Goal: Transaction & Acquisition: Purchase product/service

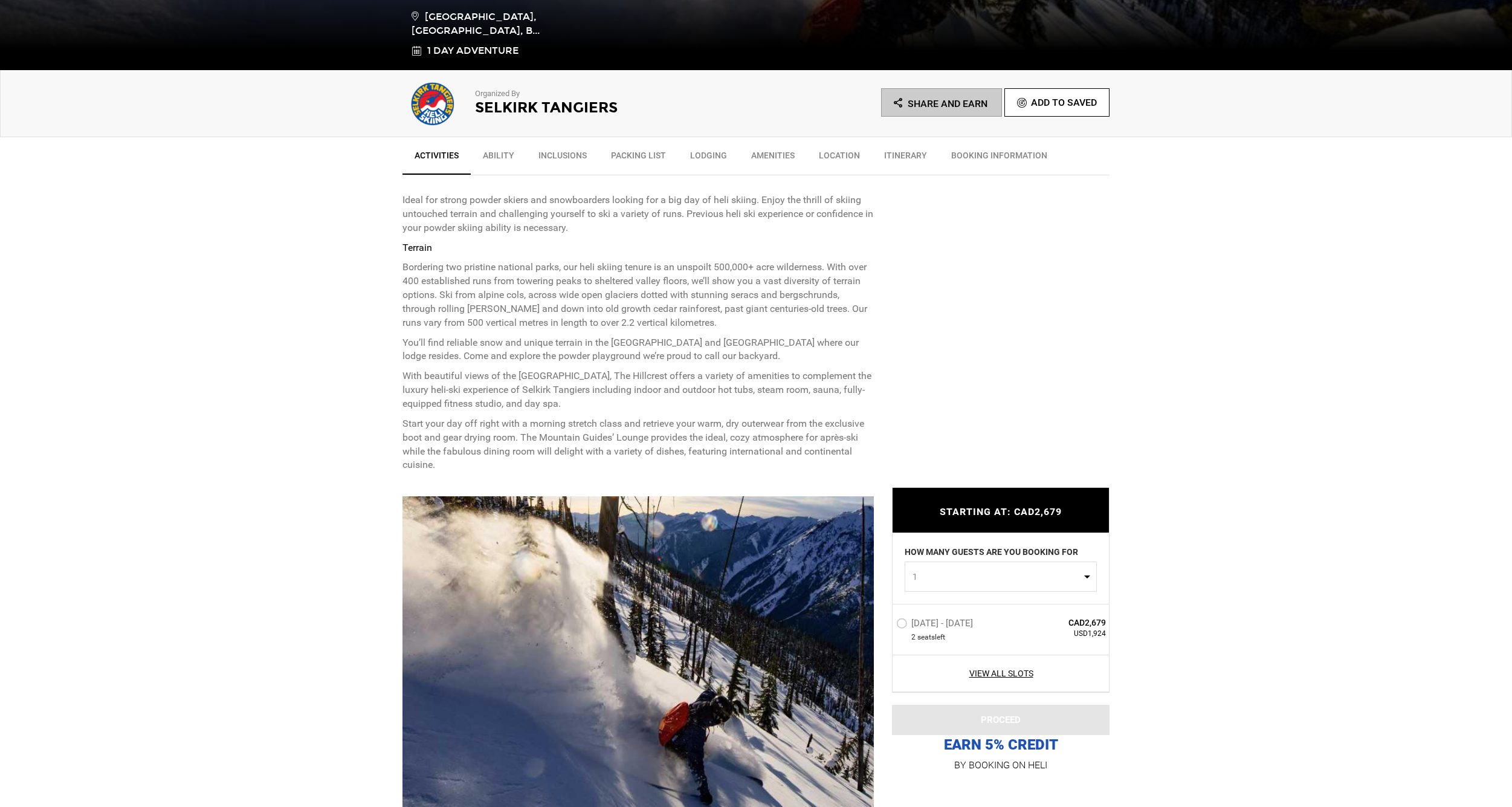
scroll to position [356, 0]
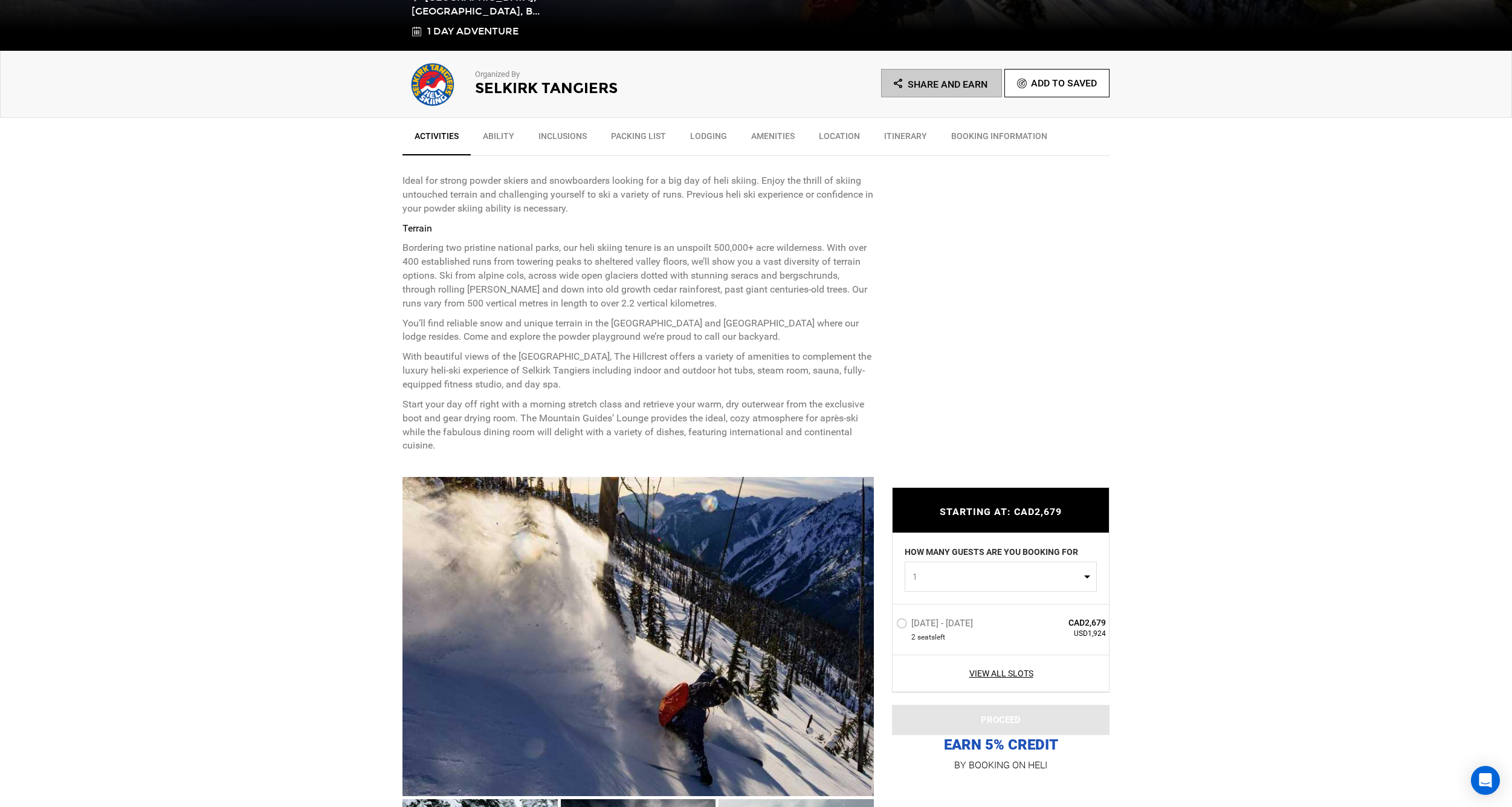
click at [948, 582] on span "1" at bounding box center [996, 576] width 169 height 12
click at [919, 625] on link "2" at bounding box center [1000, 627] width 191 height 21
select select "2"
click at [898, 625] on label "[DATE] - [DATE]" at bounding box center [937, 625] width 80 height 15
click at [888, 625] on input "[DATE] - [DATE]" at bounding box center [888, 628] width 0 height 26
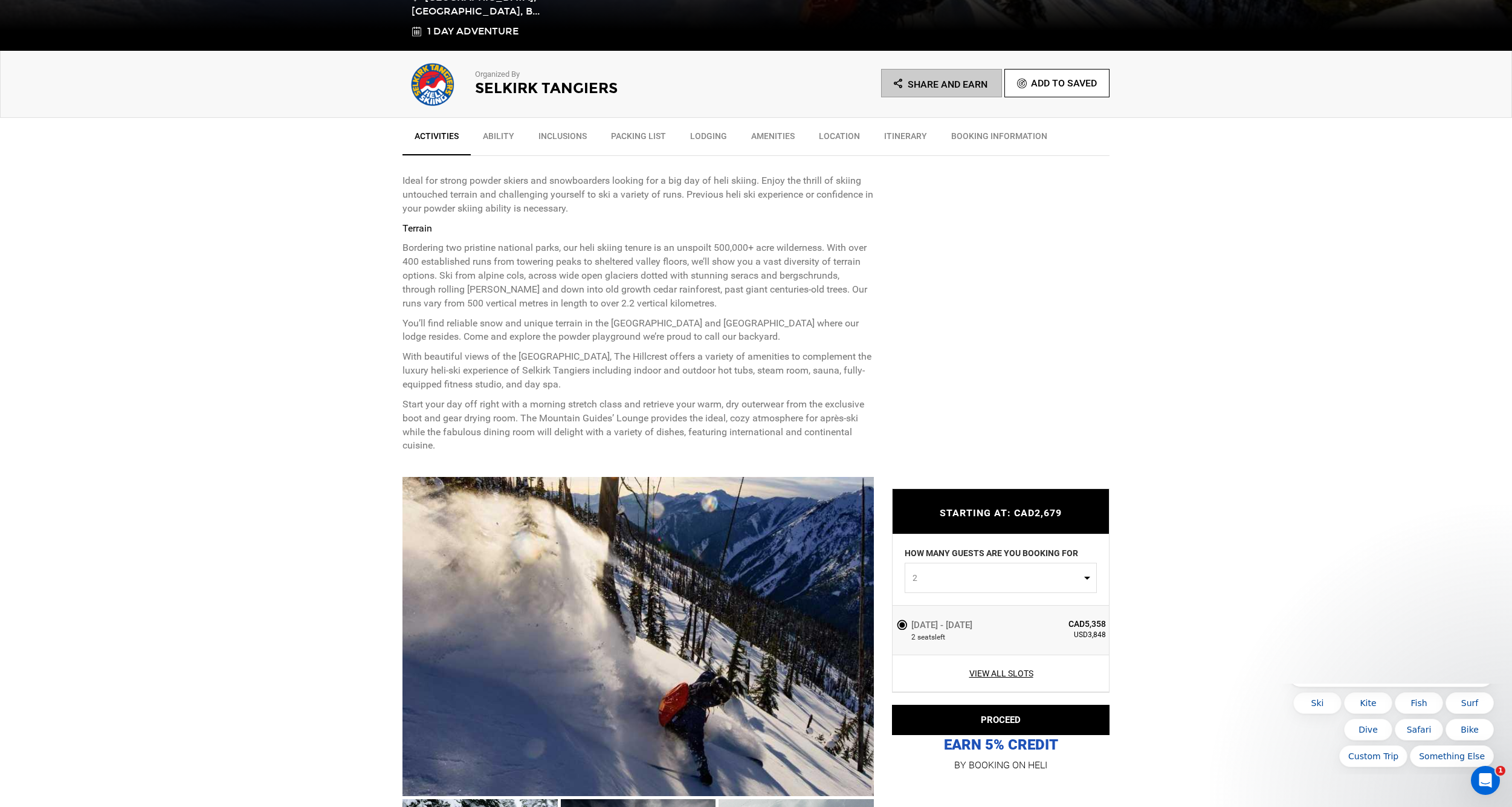
scroll to position [0, 0]
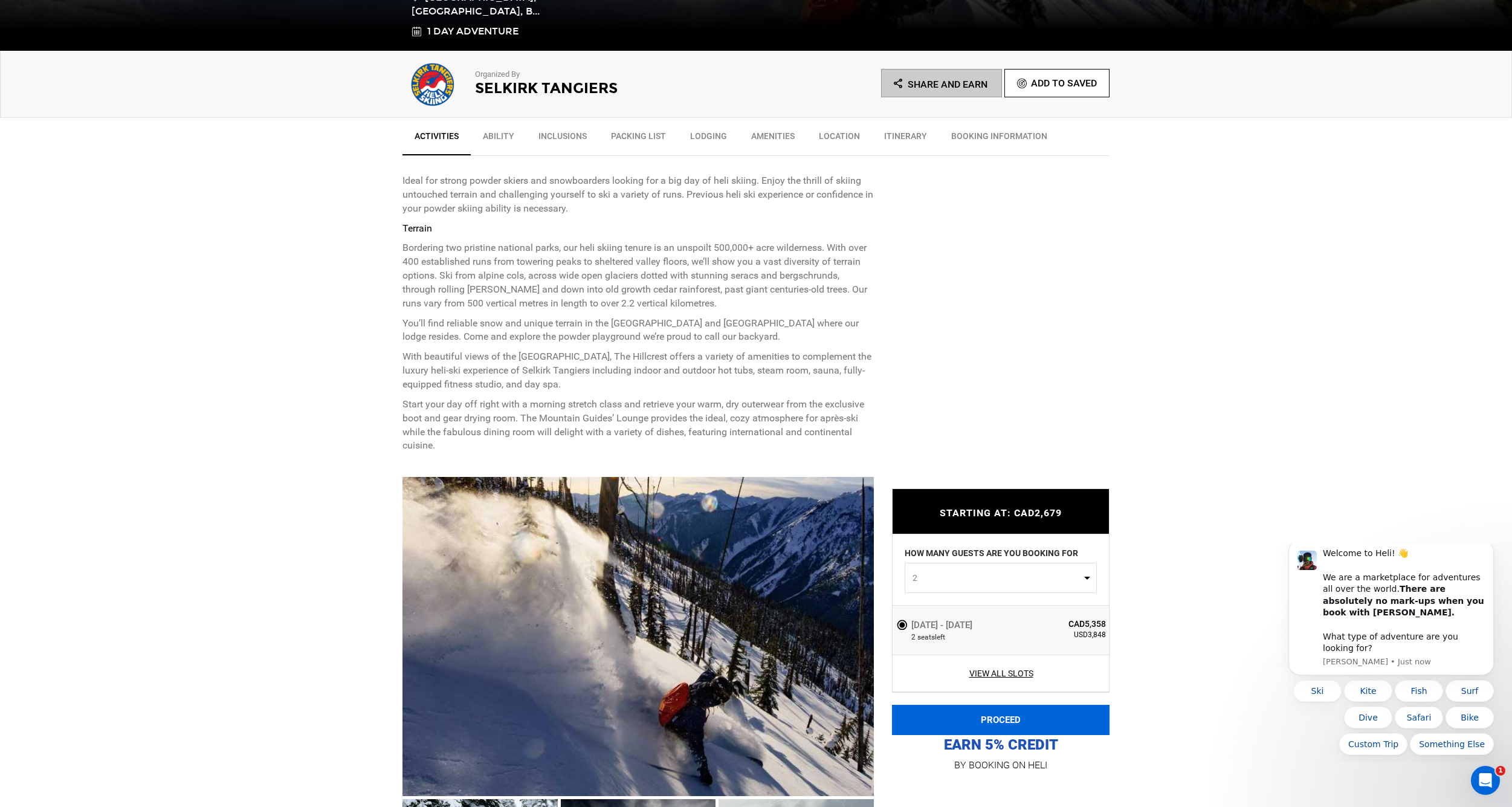
click at [979, 718] on button "PROCEED" at bounding box center [1001, 720] width 218 height 30
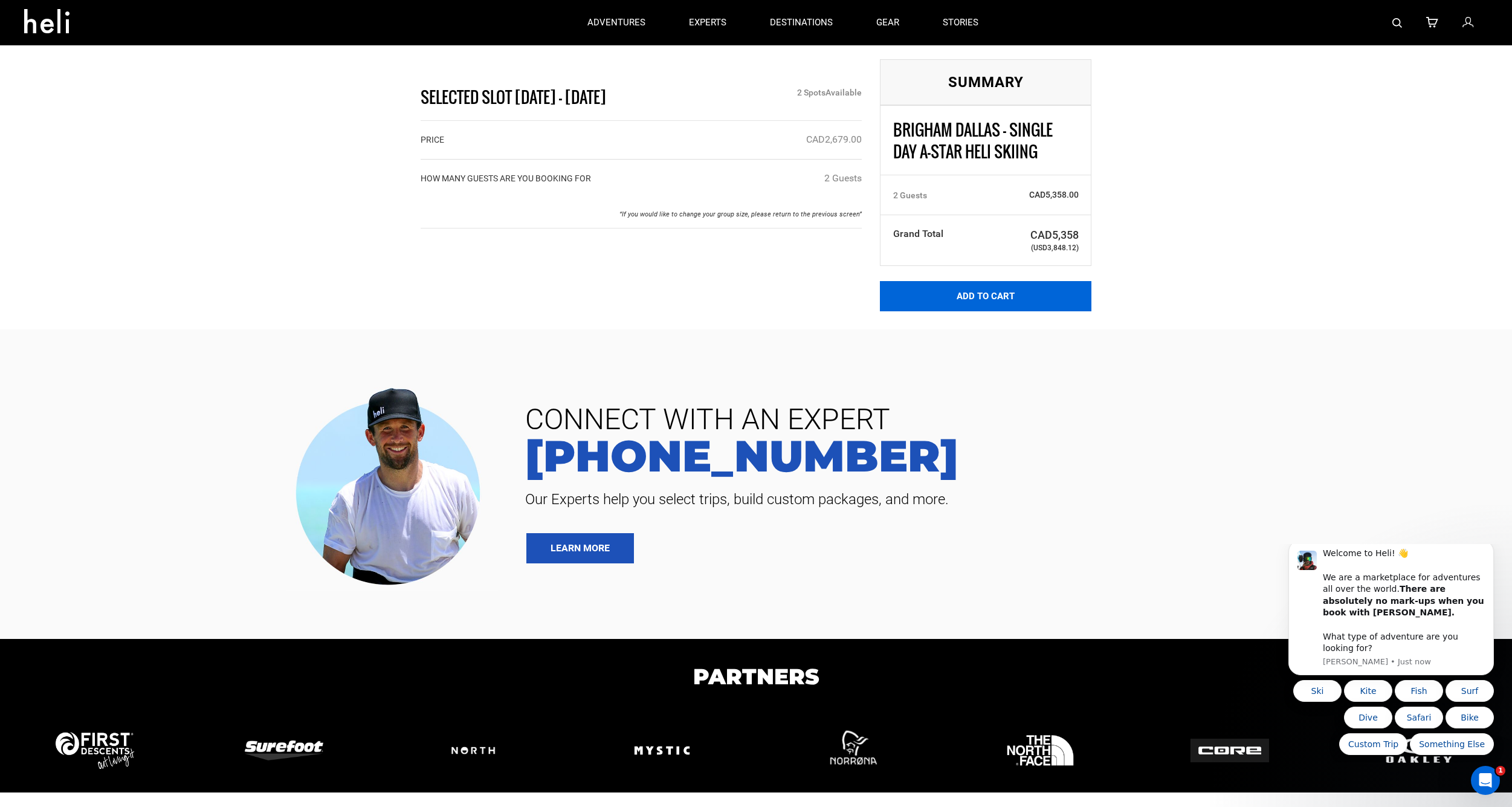
click at [1034, 294] on button "Add to Cart" at bounding box center [985, 296] width 211 height 30
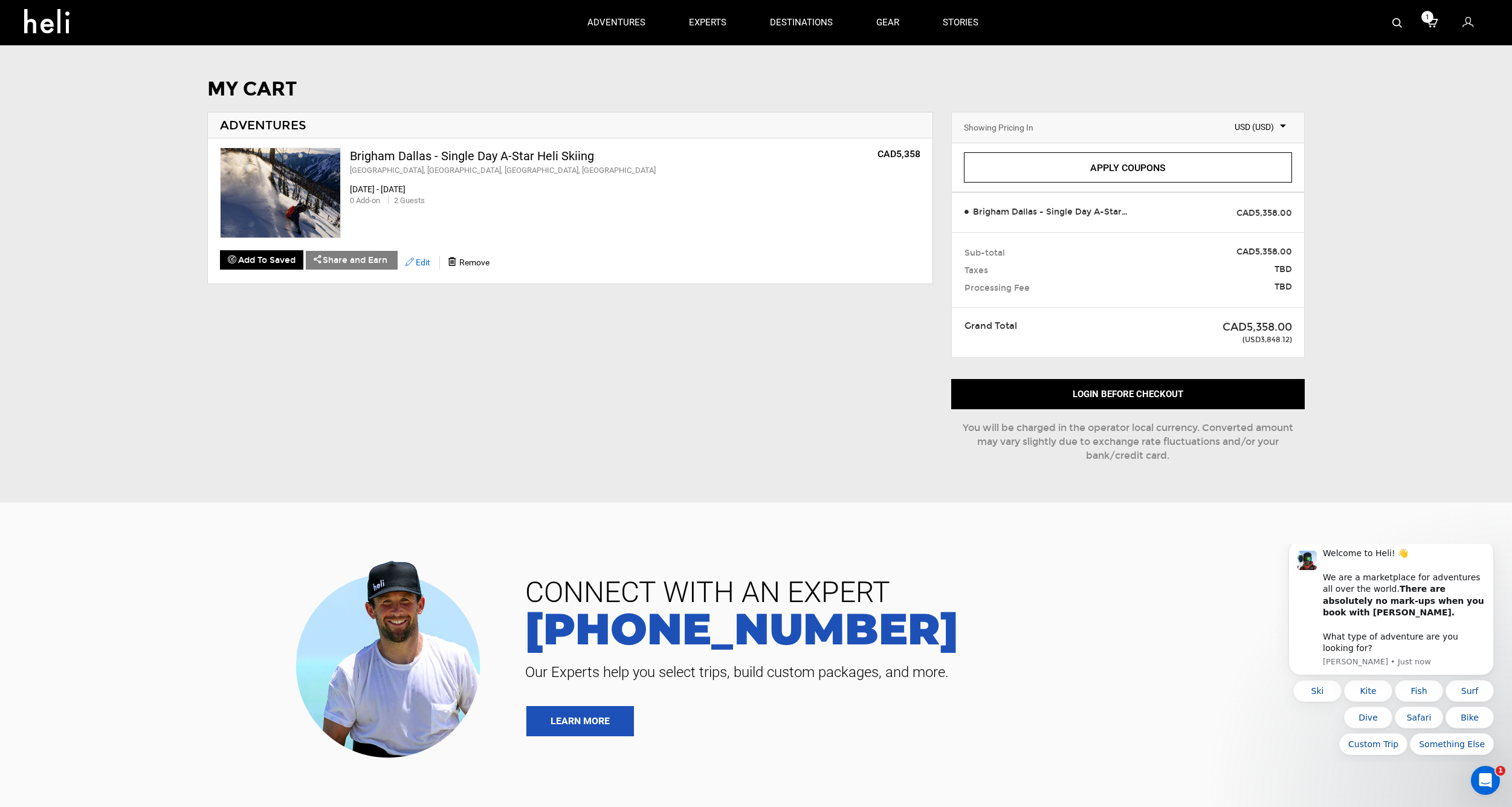
click at [418, 252] on button "Edit" at bounding box center [417, 262] width 40 height 19
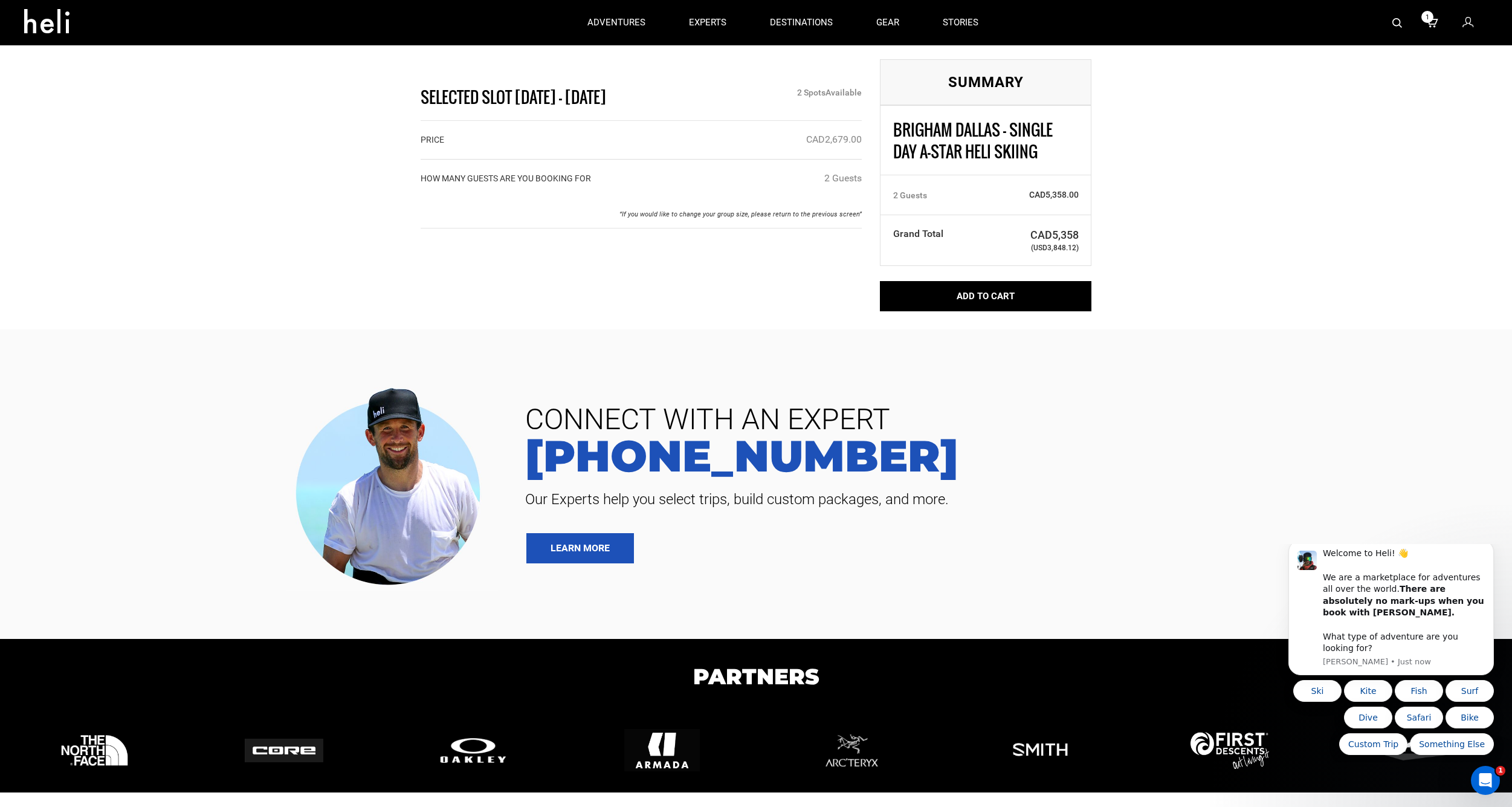
click at [831, 179] on div "2 Guest s" at bounding box center [843, 178] width 37 height 14
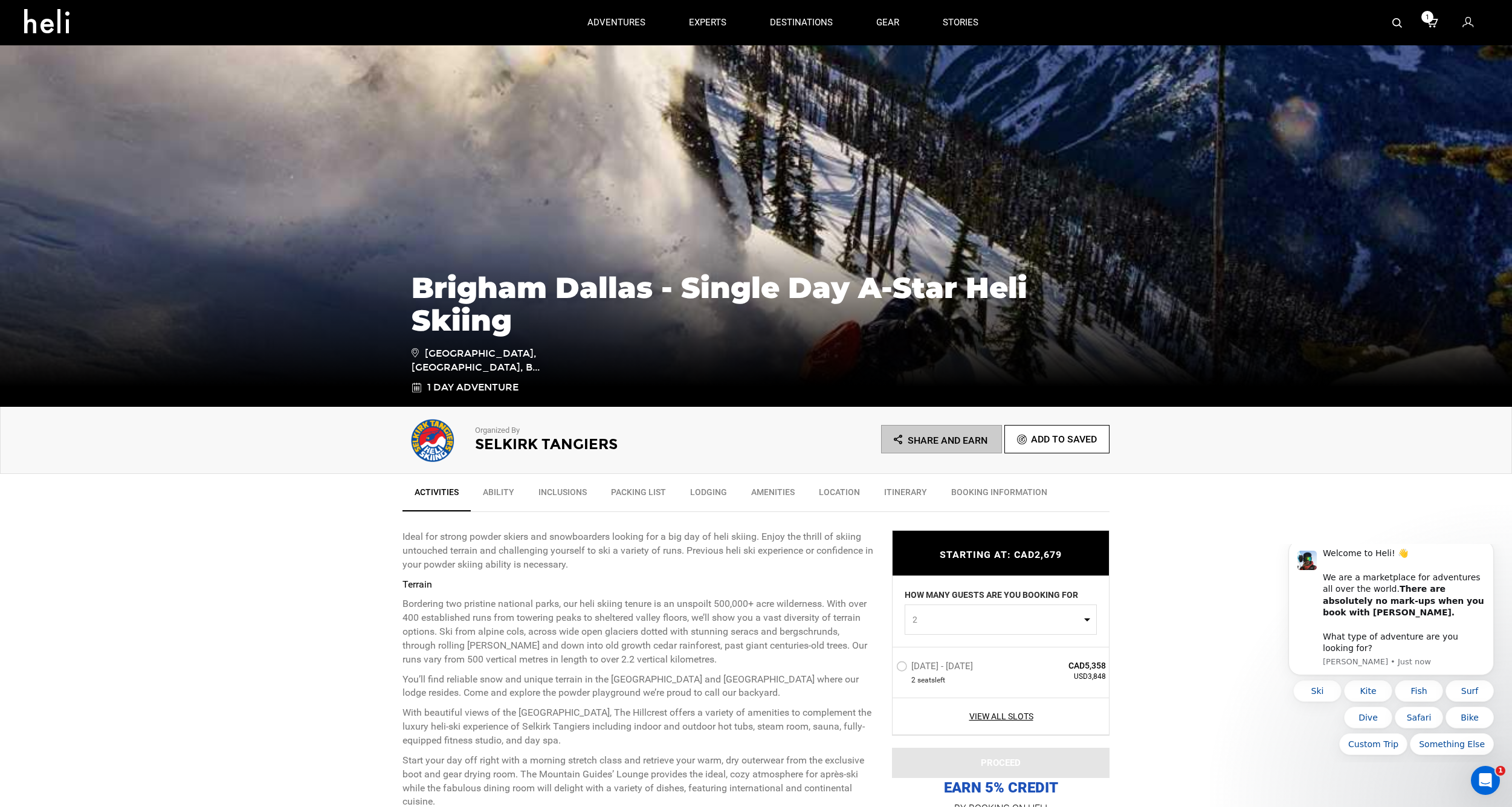
click at [933, 619] on span "2" at bounding box center [996, 619] width 169 height 12
click at [918, 647] on link "1" at bounding box center [1000, 649] width 191 height 21
select select "1"
click at [813, 708] on p "With beautiful views of the [GEOGRAPHIC_DATA], The Hillcrest offers a variety o…" at bounding box center [638, 726] width 471 height 42
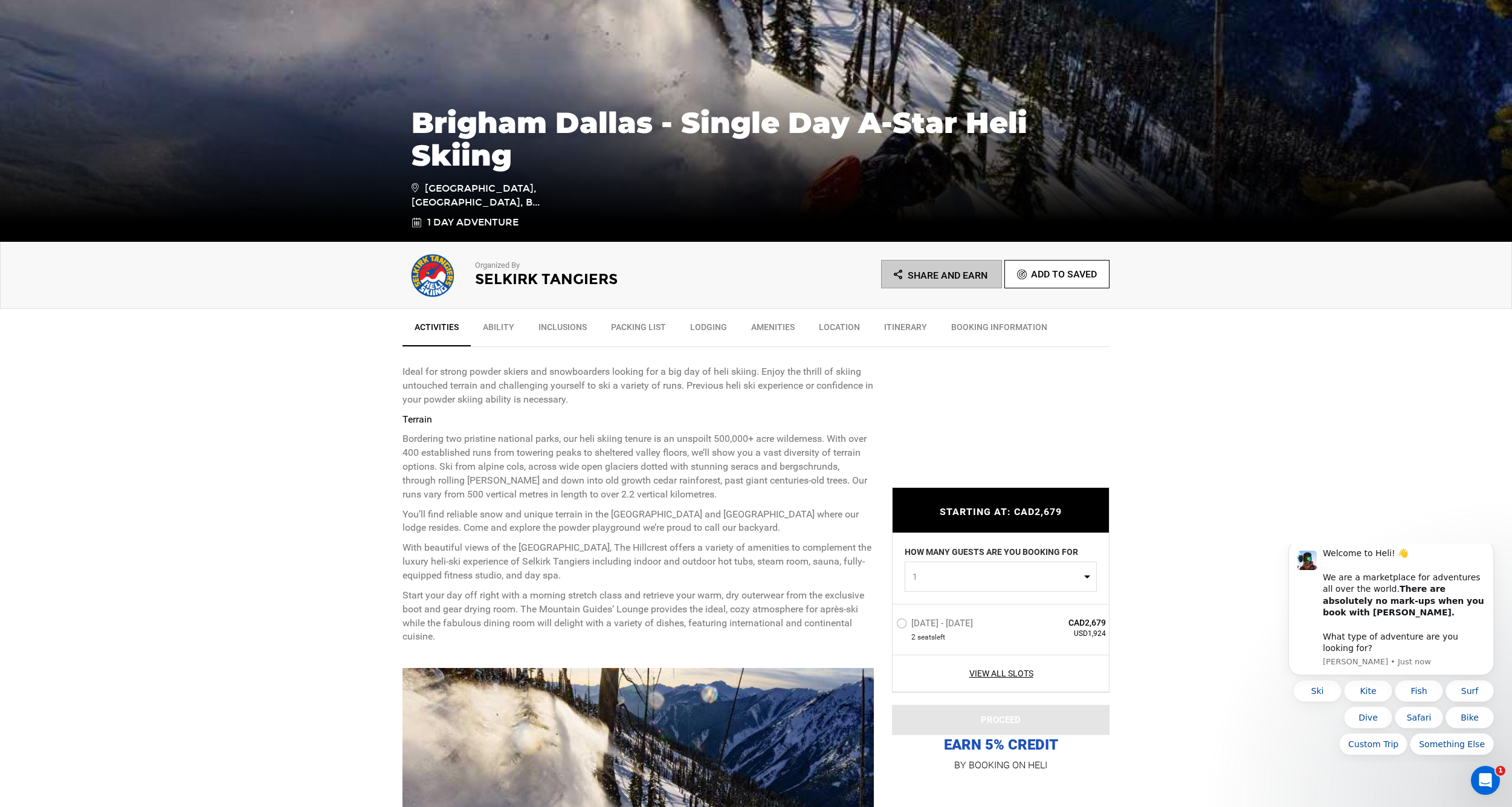
scroll to position [168, 0]
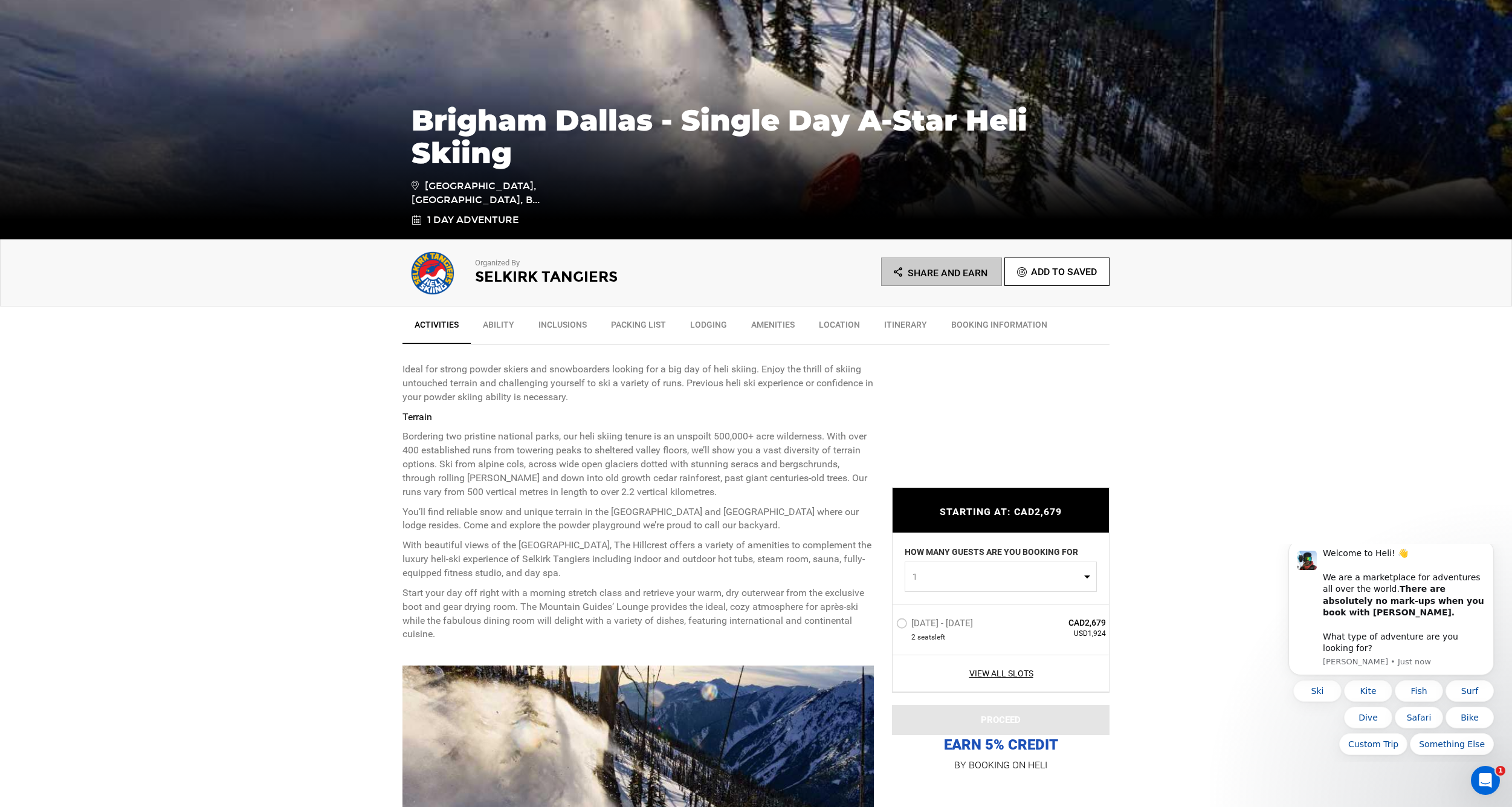
click at [951, 623] on label "[DATE] - [DATE]" at bounding box center [937, 625] width 80 height 15
click at [888, 623] on input "[DATE] - [DATE]" at bounding box center [888, 628] width 0 height 26
click at [985, 715] on button "PROCEED" at bounding box center [1001, 720] width 218 height 30
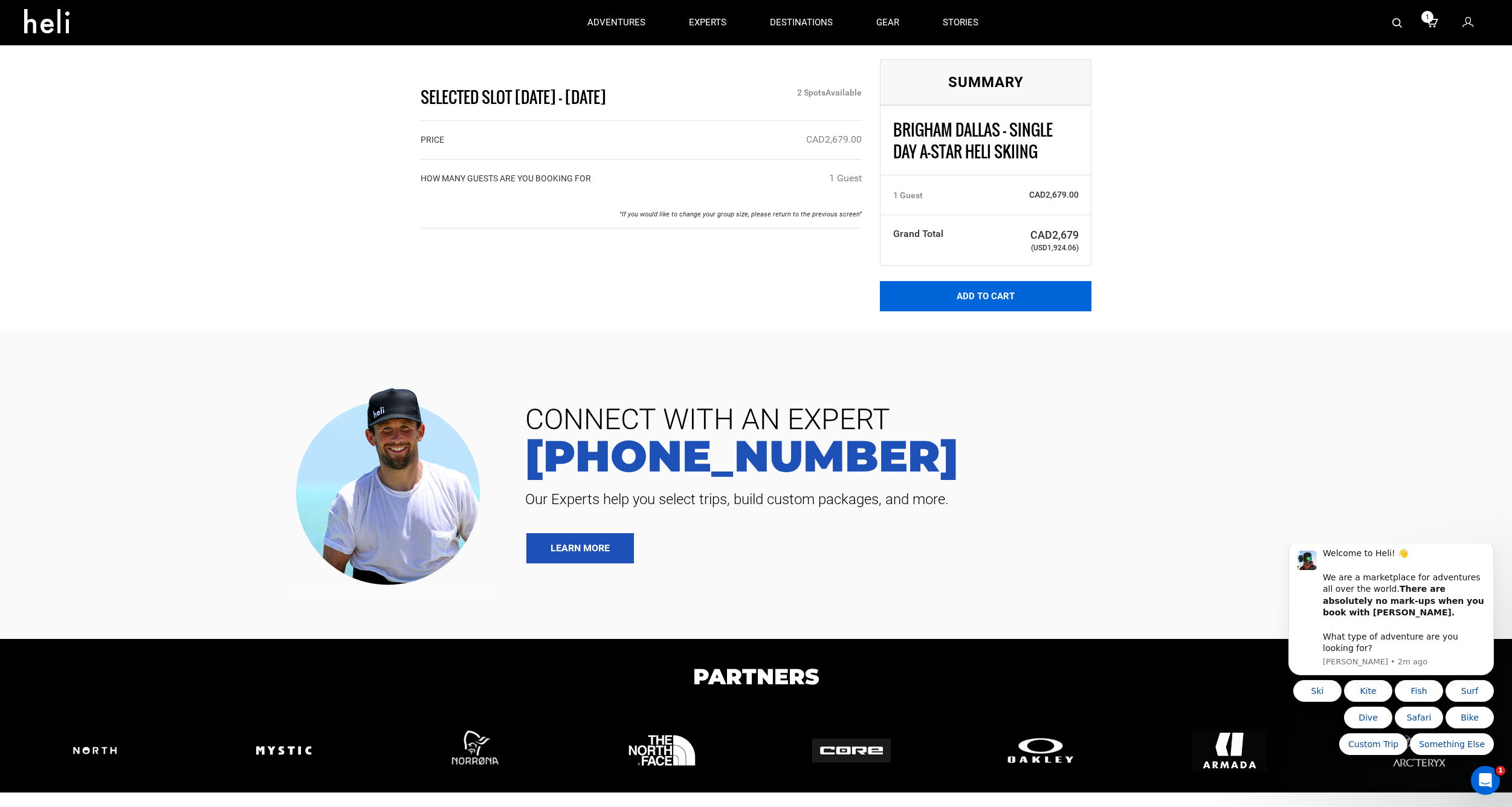
click at [992, 297] on button "Add to Cart" at bounding box center [985, 296] width 211 height 30
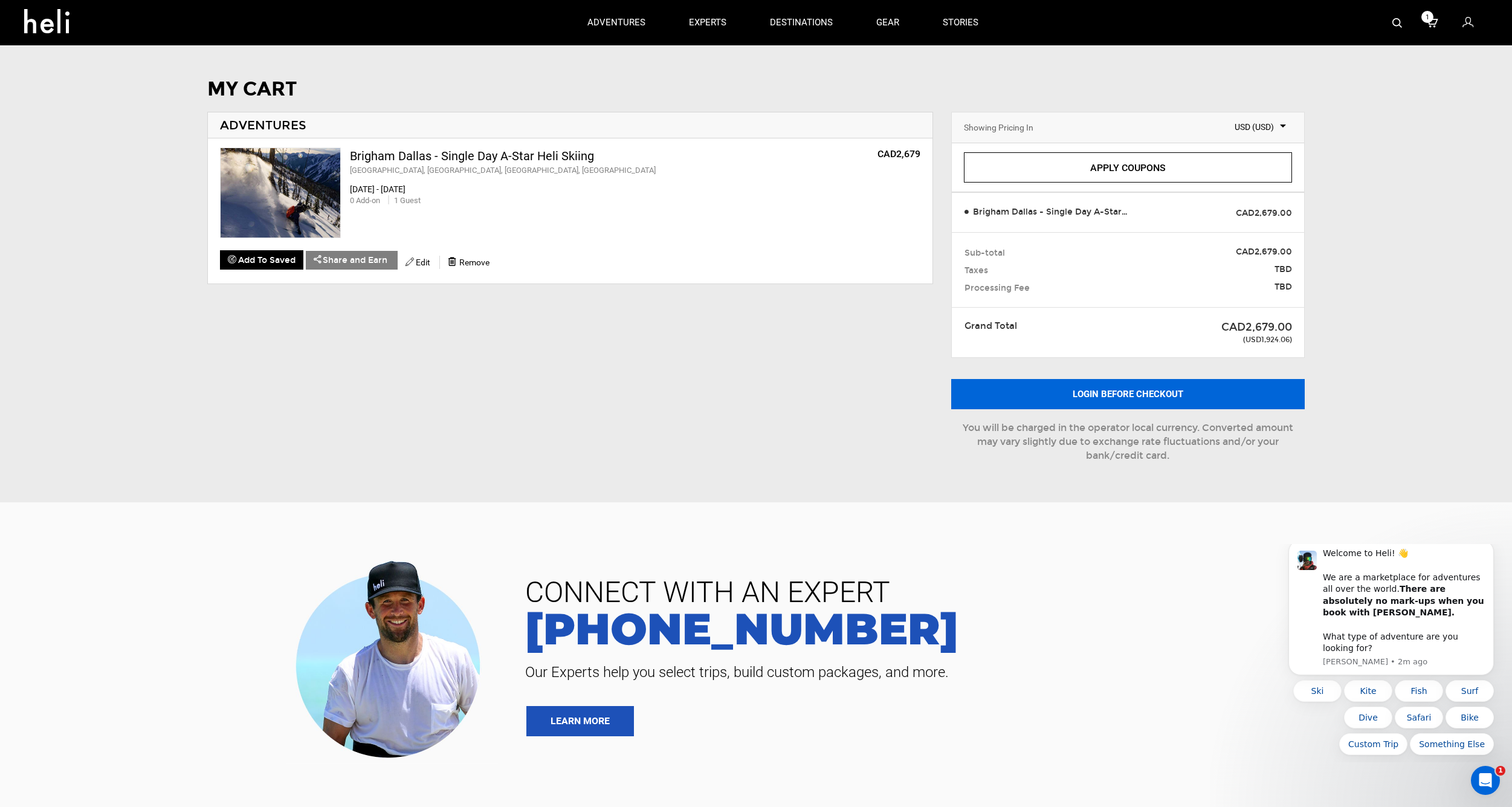
click at [1064, 393] on button "Login before checkout" at bounding box center [1128, 394] width 354 height 30
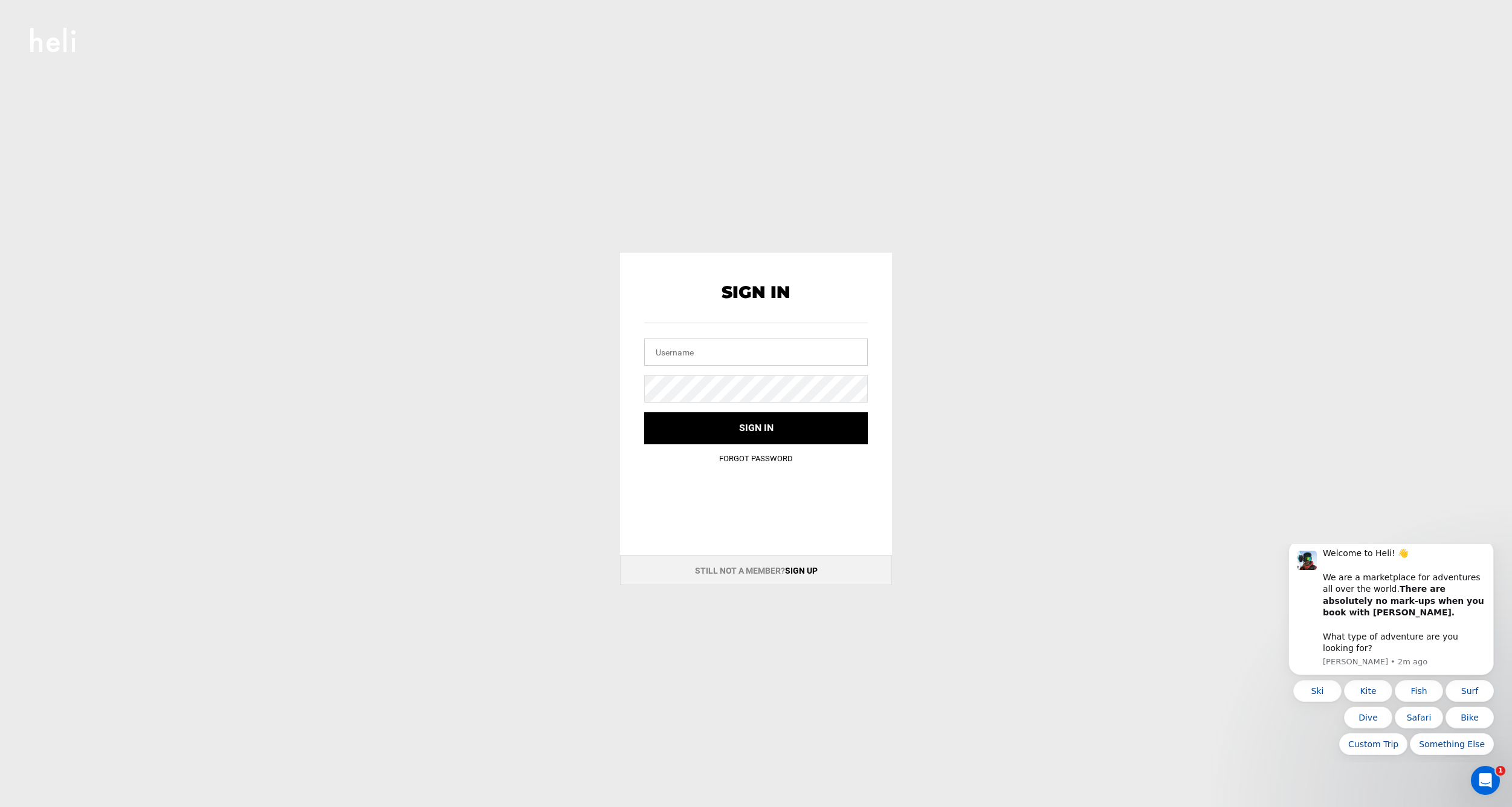
type input "[EMAIL_ADDRESS][PERSON_NAME][DOMAIN_NAME]"
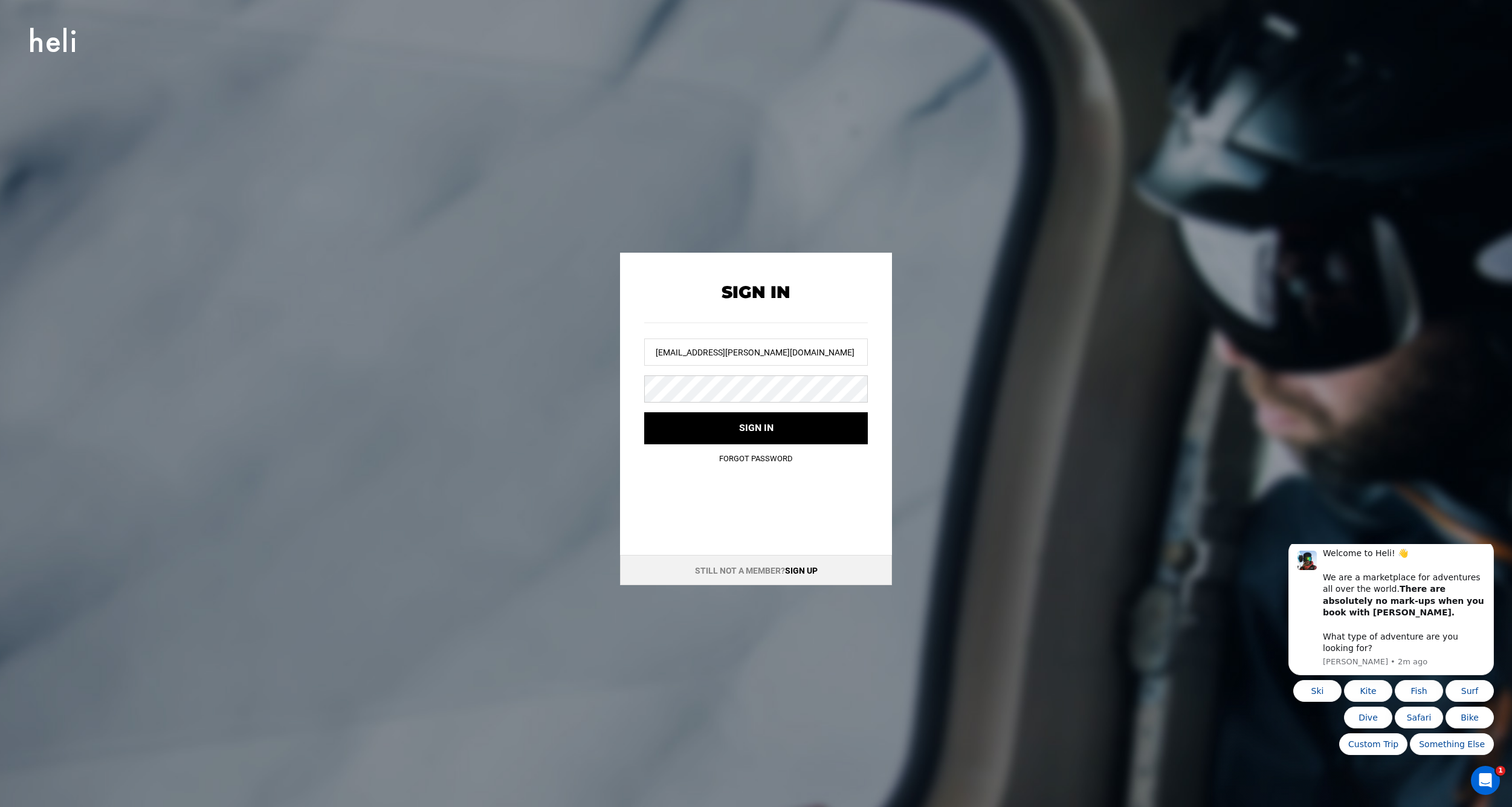
click at [756, 427] on button "Sign in" at bounding box center [756, 428] width 223 height 32
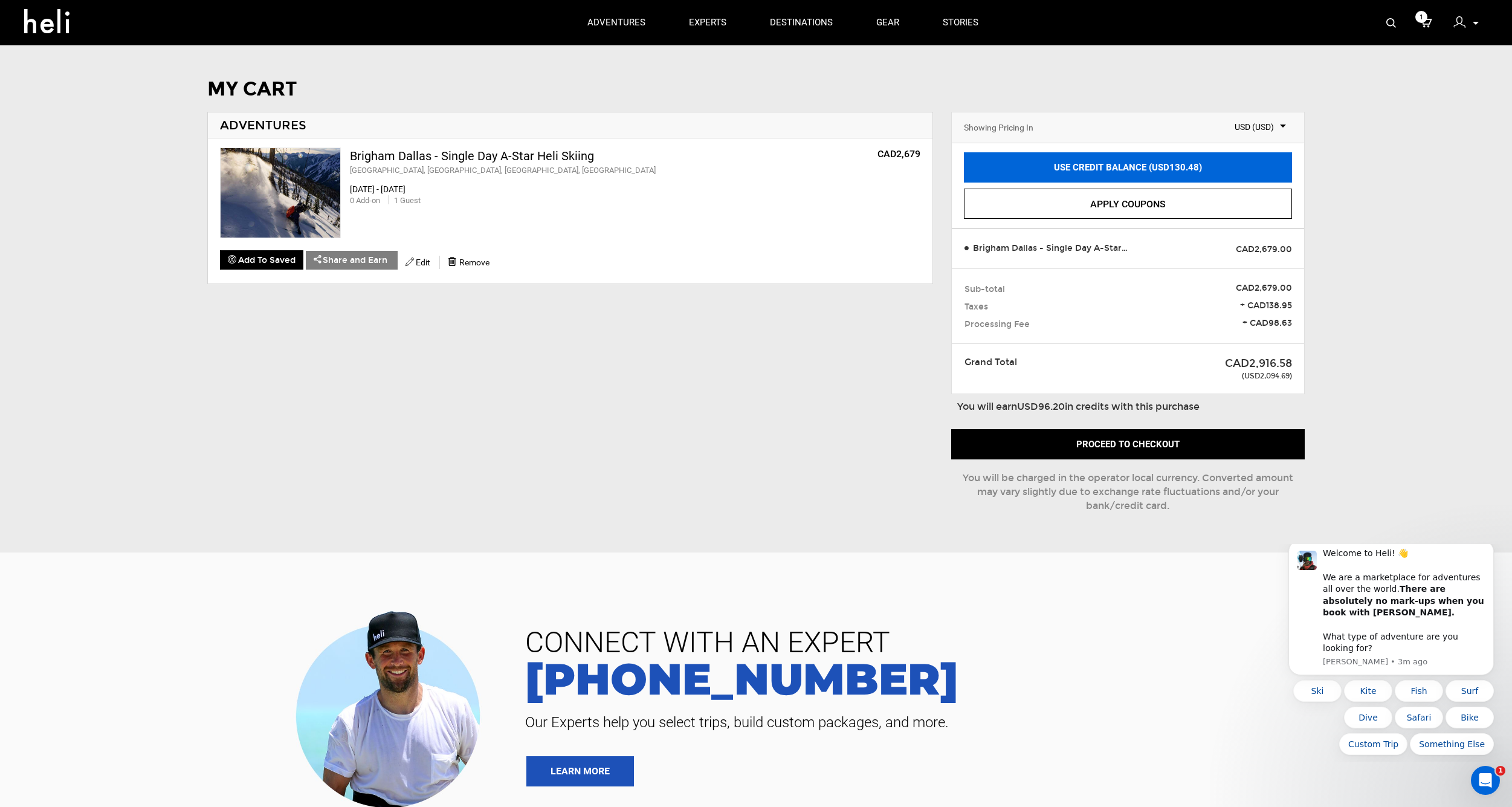
click at [1062, 169] on link "USE CREDIT BALANCE (USD130.48)" at bounding box center [1127, 168] width 329 height 30
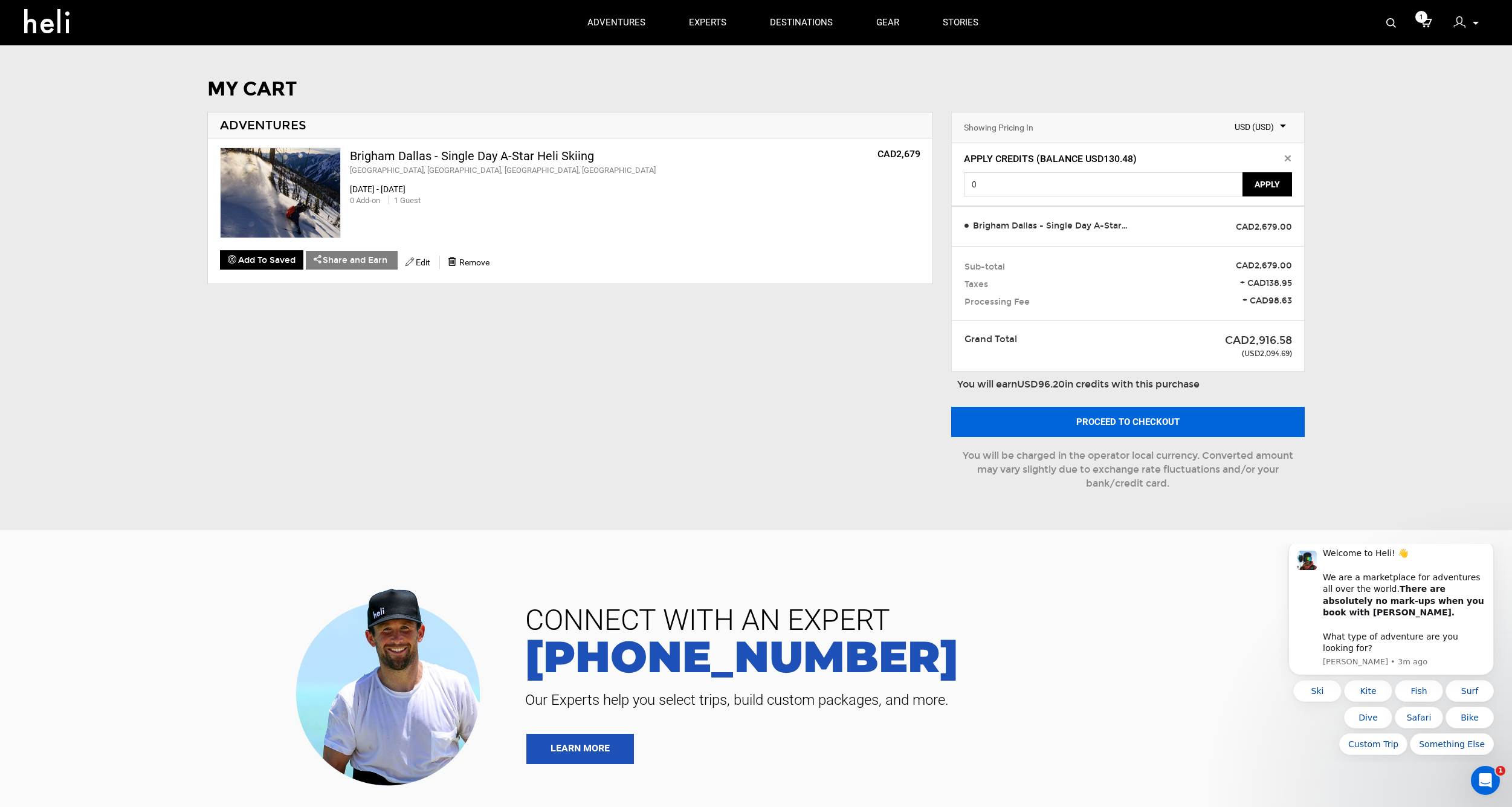
click at [1076, 418] on button "Proceed to checkout" at bounding box center [1128, 422] width 354 height 30
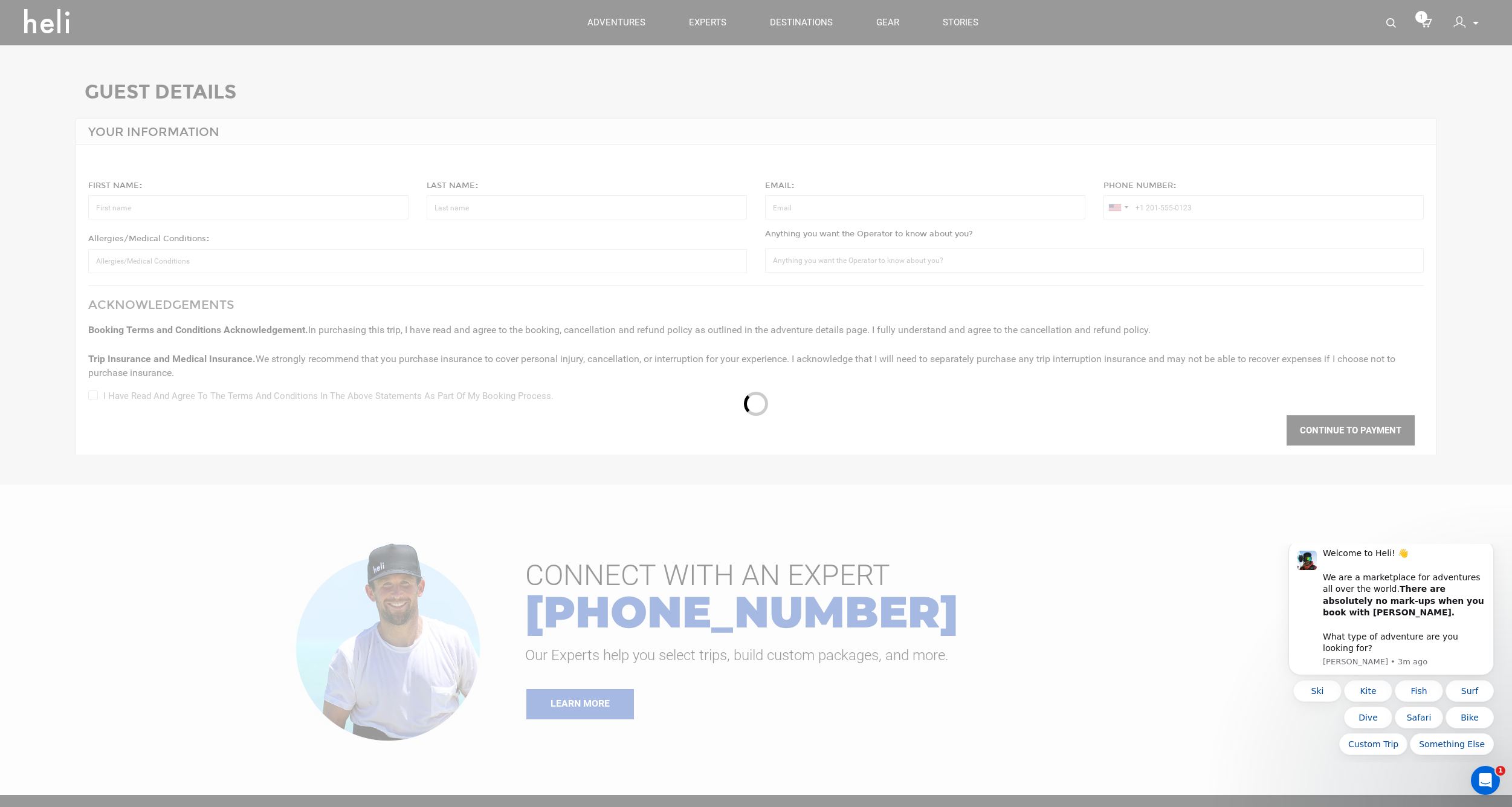
type input "[PERSON_NAME]"
type input "[GEOGRAPHIC_DATA]"
type input "[EMAIL_ADDRESS][PERSON_NAME][DOMAIN_NAME]"
type input "[PHONE_NUMBER]"
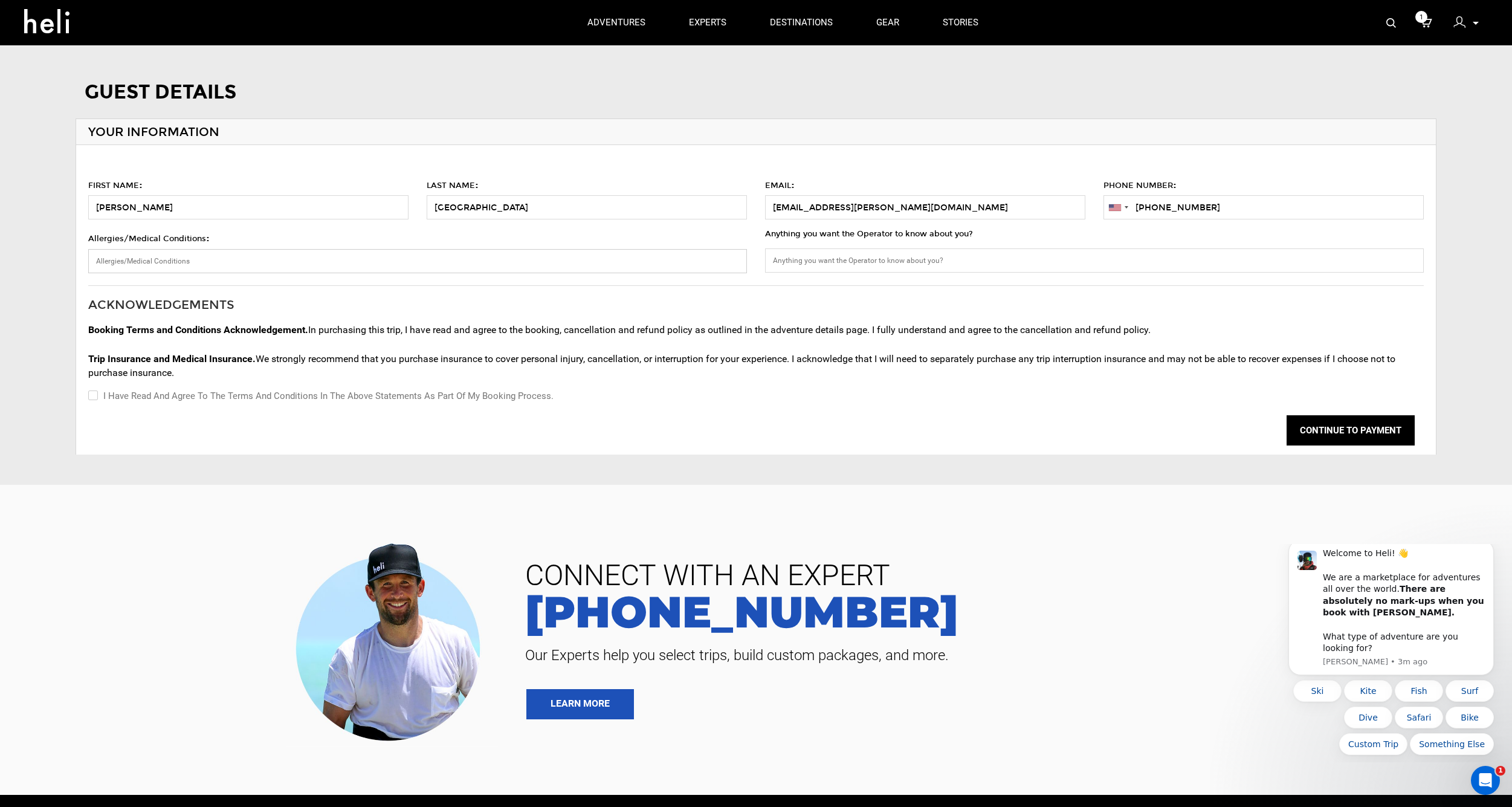
click at [483, 261] on input "Allergies/Medical Conditions :" at bounding box center [418, 261] width 659 height 24
type input "none"
type input "We are a group of 2, [PERSON_NAME] is the other guy. We'd prefer 2 other experi…"
click at [98, 395] on label "I have read and agree to the terms and conditions in the above statements as pa…" at bounding box center [321, 396] width 466 height 15
click at [96, 395] on input "I have read and agree to the terms and conditions in the above statements as pa…" at bounding box center [92, 396] width 7 height 15
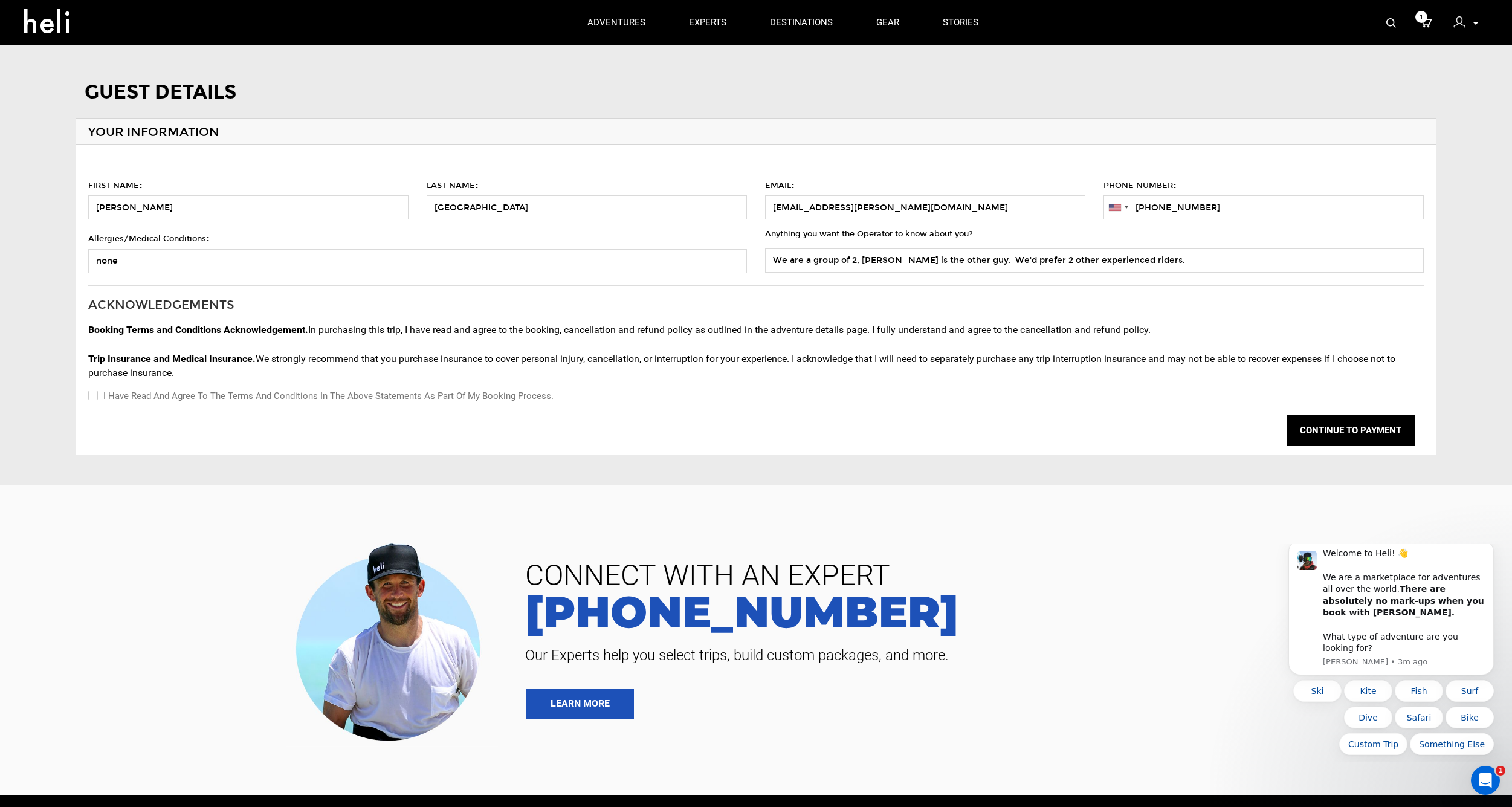
checkbox input "true"
click at [1131, 262] on input "We are a group of 2, [PERSON_NAME] is the other guy. We'd prefer 2 other experi…" at bounding box center [1095, 261] width 659 height 24
type input "We are a group of 2, [PERSON_NAME] is the other guy. We'd prefer 2 other experi…"
click at [1342, 435] on button "CONTINUE TO PAYMENT" at bounding box center [1351, 430] width 128 height 30
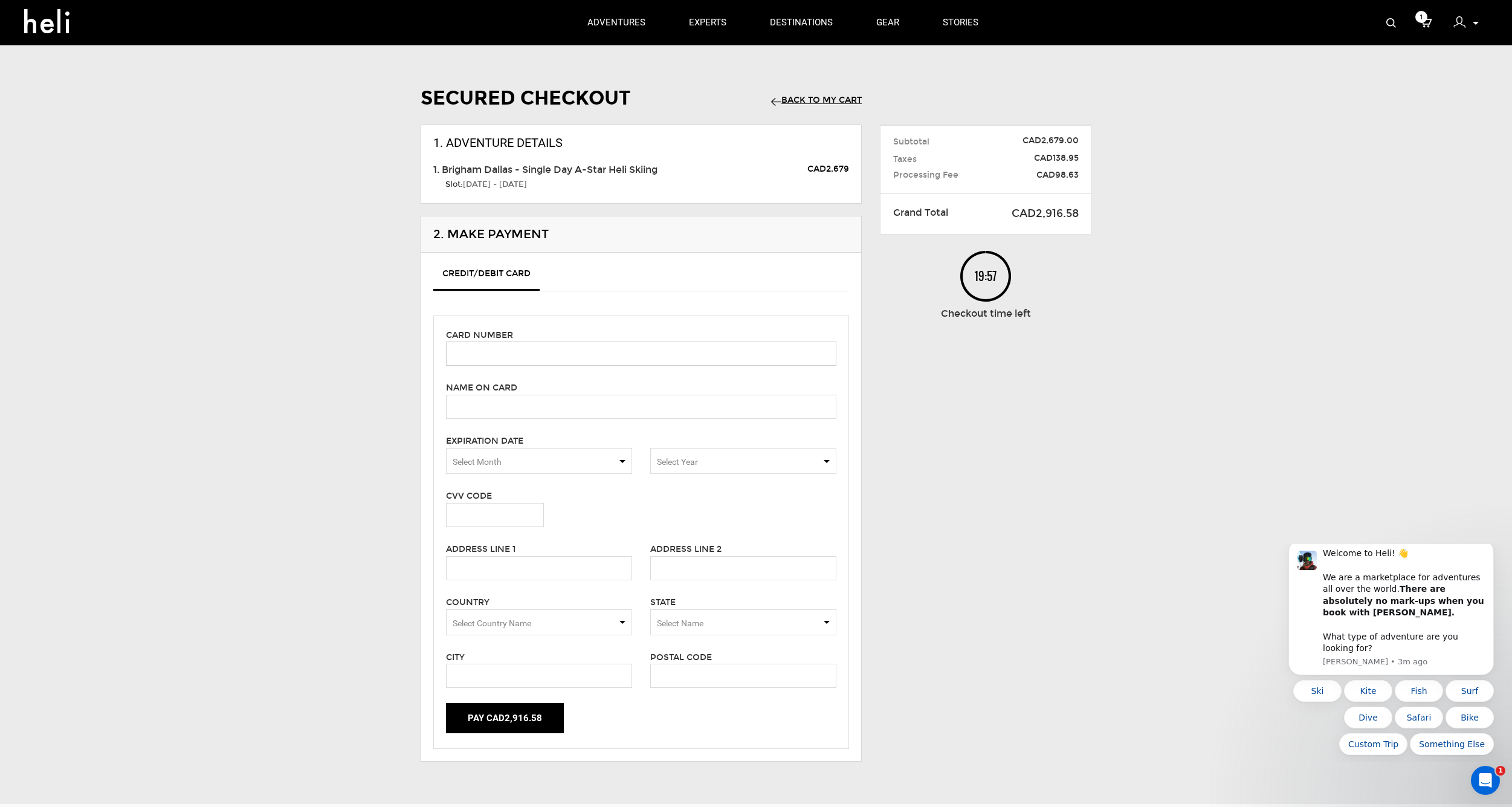
click at [615, 352] on input "text" at bounding box center [641, 354] width 390 height 24
type input "[CREDIT_CARD_NUMBER]"
type input "Brigham Dallas"
type input "941"
type input "[STREET_ADDRESS]"
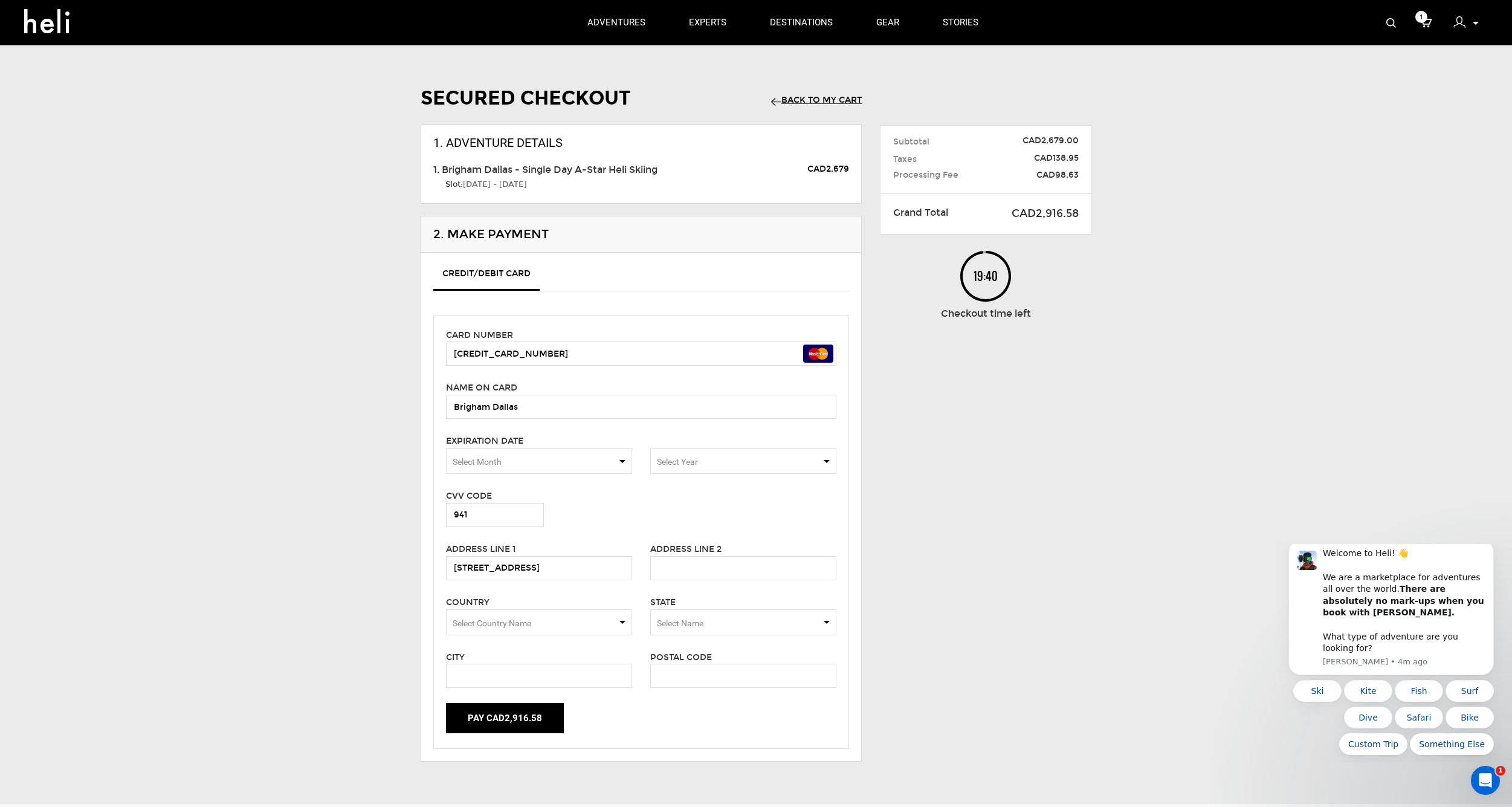
click at [558, 614] on span "Select Country Name" at bounding box center [539, 622] width 186 height 26
type input "unite"
click at [528, 691] on span "[GEOGRAPHIC_DATA]" at bounding box center [539, 696] width 185 height 24
click at [683, 618] on span "Select Name" at bounding box center [681, 623] width 47 height 9
click at [682, 690] on div "[US_STATE]" at bounding box center [743, 695] width 167 height 12
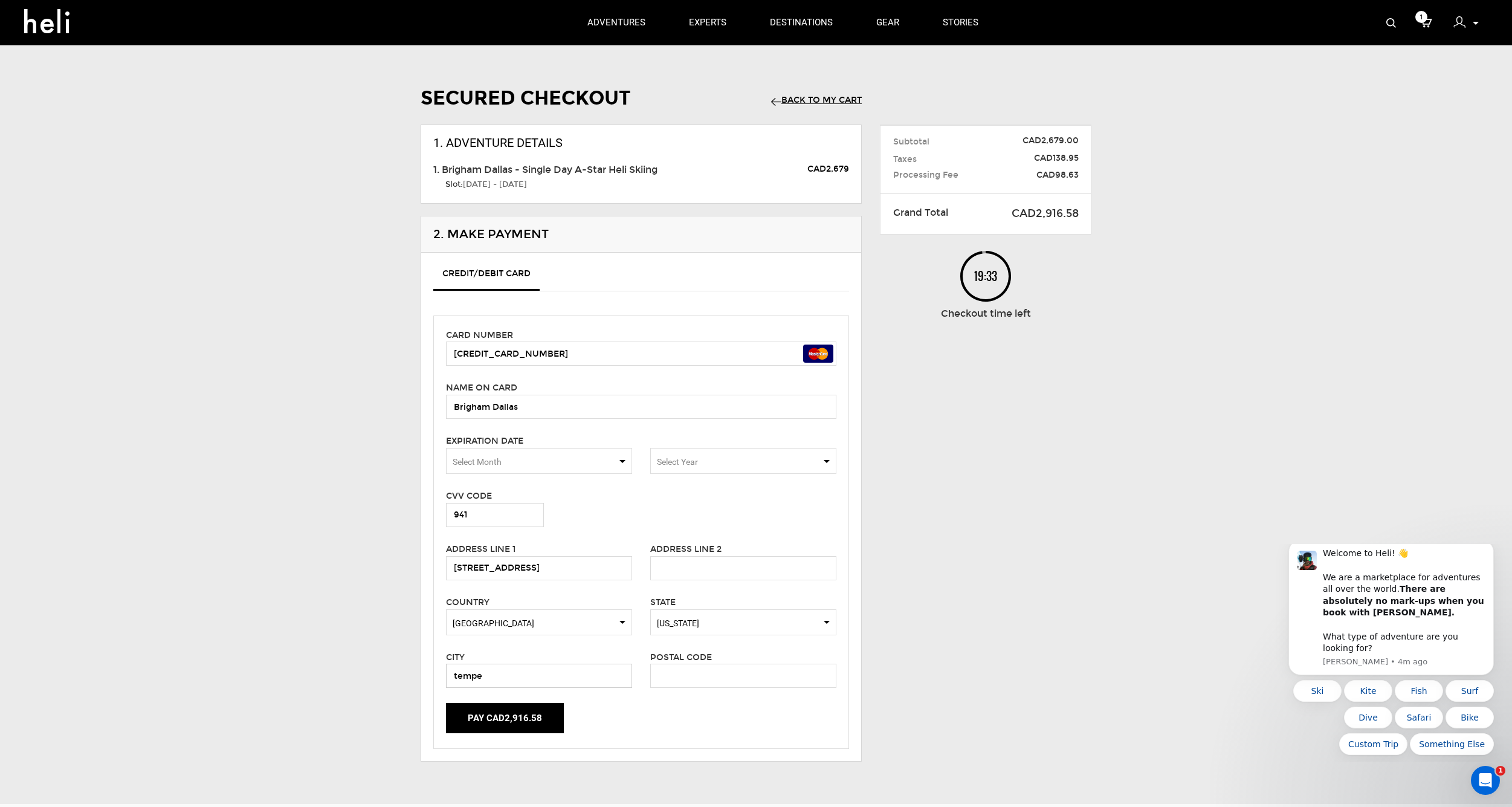
type input "tempe"
type input "85281"
click at [513, 703] on button "Pay CAD2,916.58" at bounding box center [505, 718] width 118 height 30
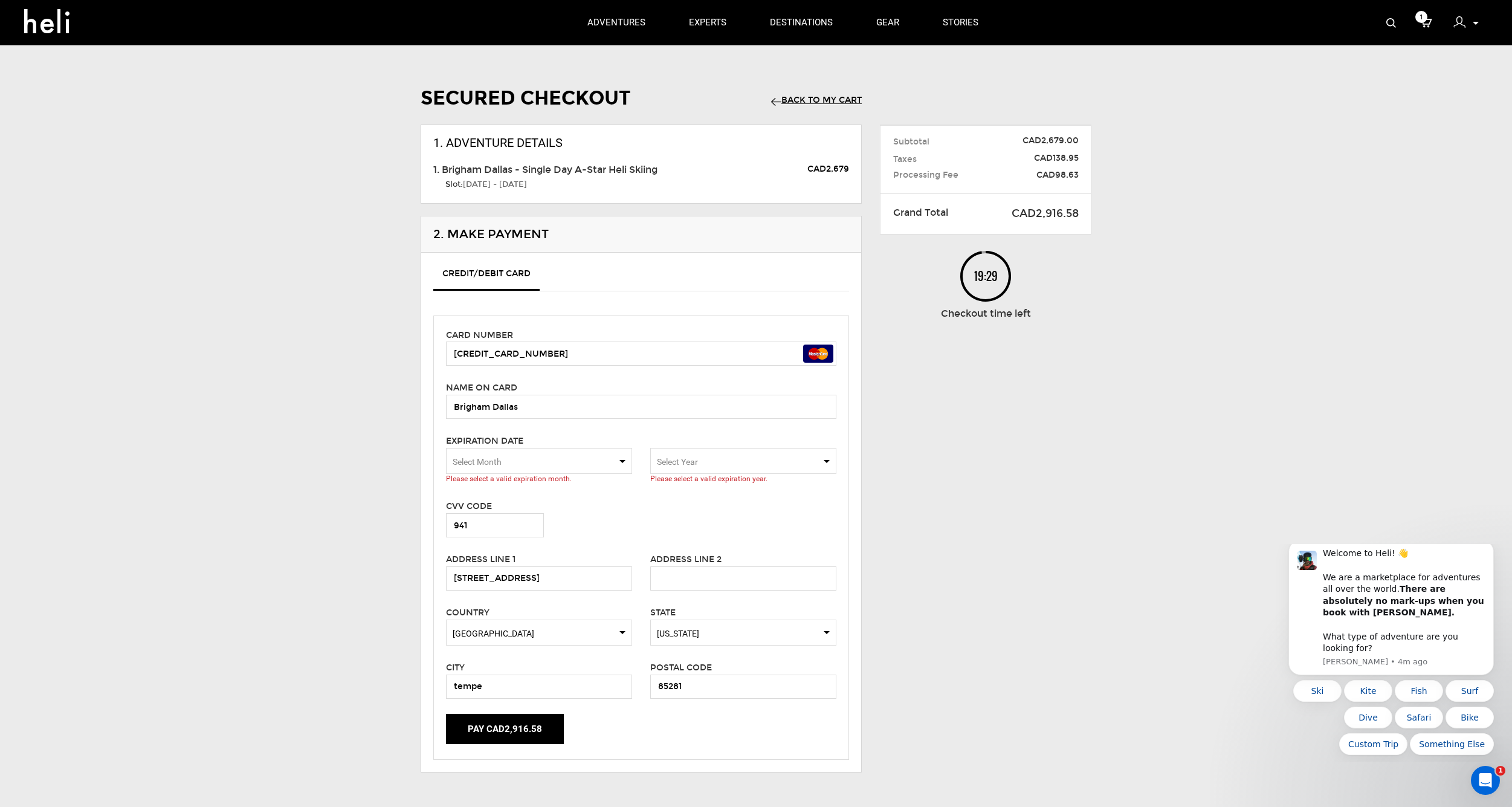
click at [564, 467] on span "Select Month" at bounding box center [539, 461] width 186 height 26
click at [712, 466] on span "Select Year" at bounding box center [744, 461] width 186 height 26
click at [699, 525] on span "2027" at bounding box center [743, 537] width 185 height 24
click at [678, 470] on div "Expiration Date Select Month Please select a valid expiration month. Select Yea…" at bounding box center [641, 459] width 409 height 50
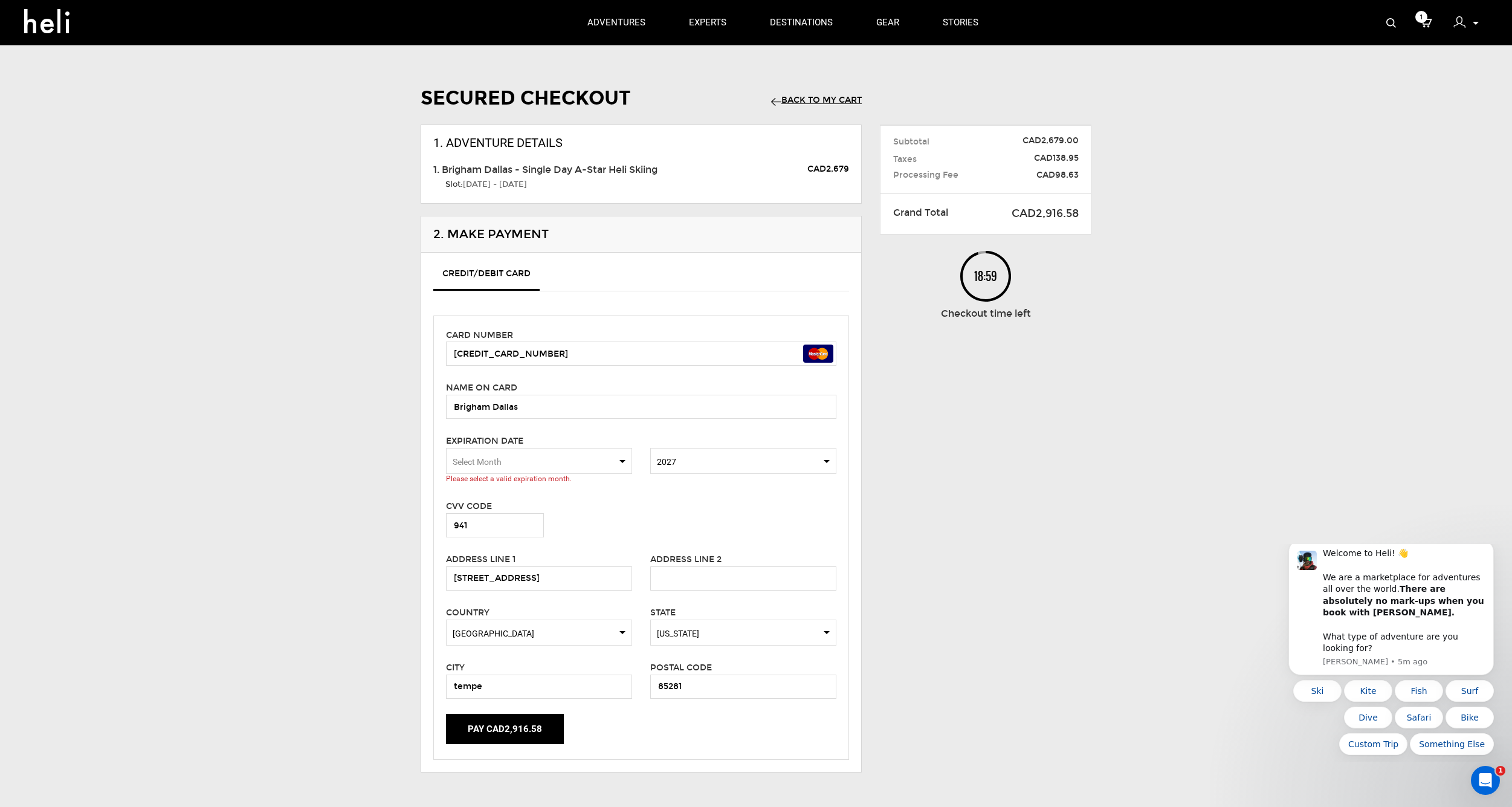
click at [708, 466] on span "Select Year [DATE]" at bounding box center [744, 461] width 186 height 26
click at [678, 545] on span "2029" at bounding box center [743, 557] width 185 height 24
click at [609, 451] on span "Select Month" at bounding box center [539, 461] width 186 height 26
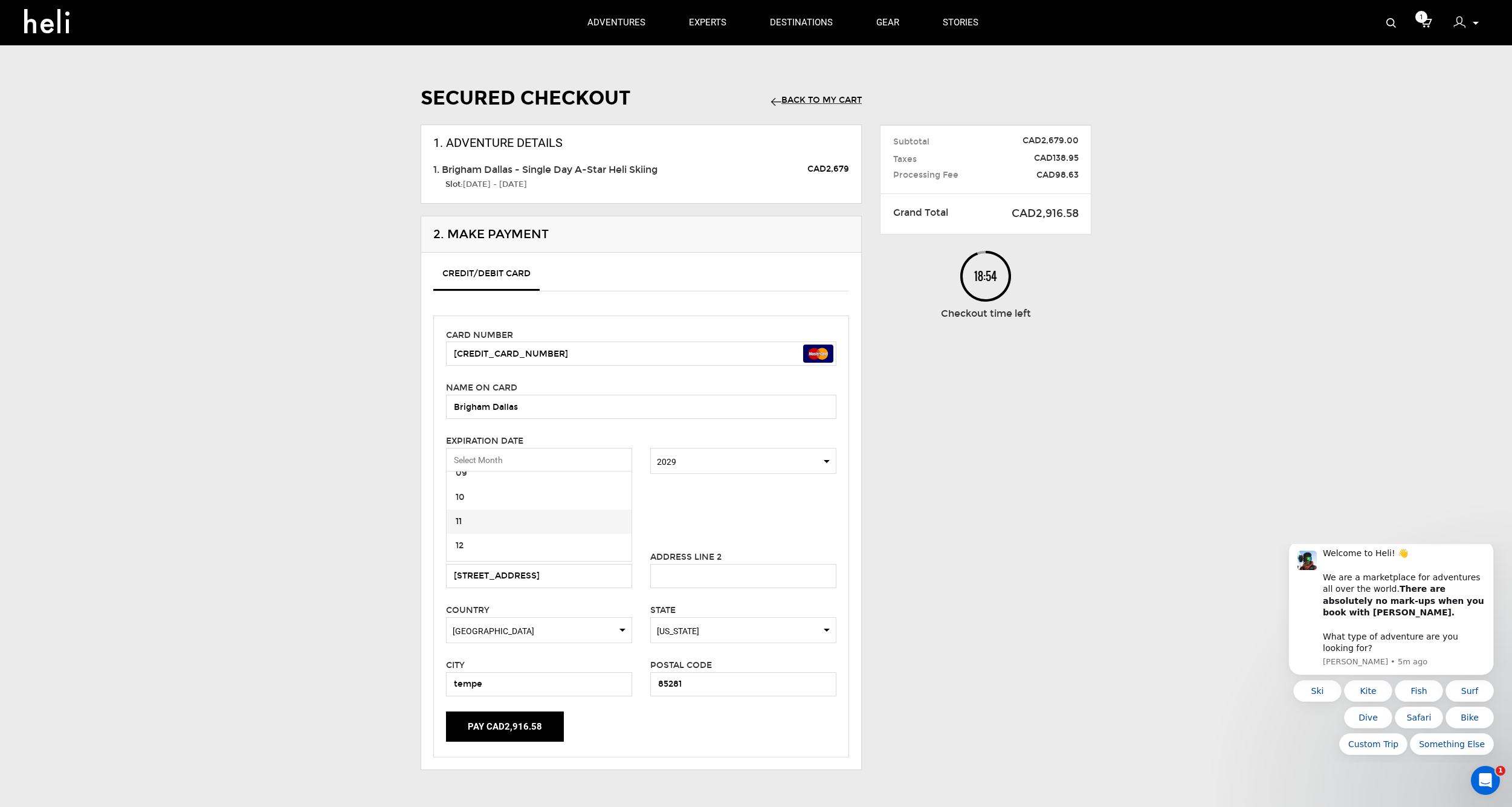
click at [570, 523] on span "11" at bounding box center [539, 521] width 185 height 24
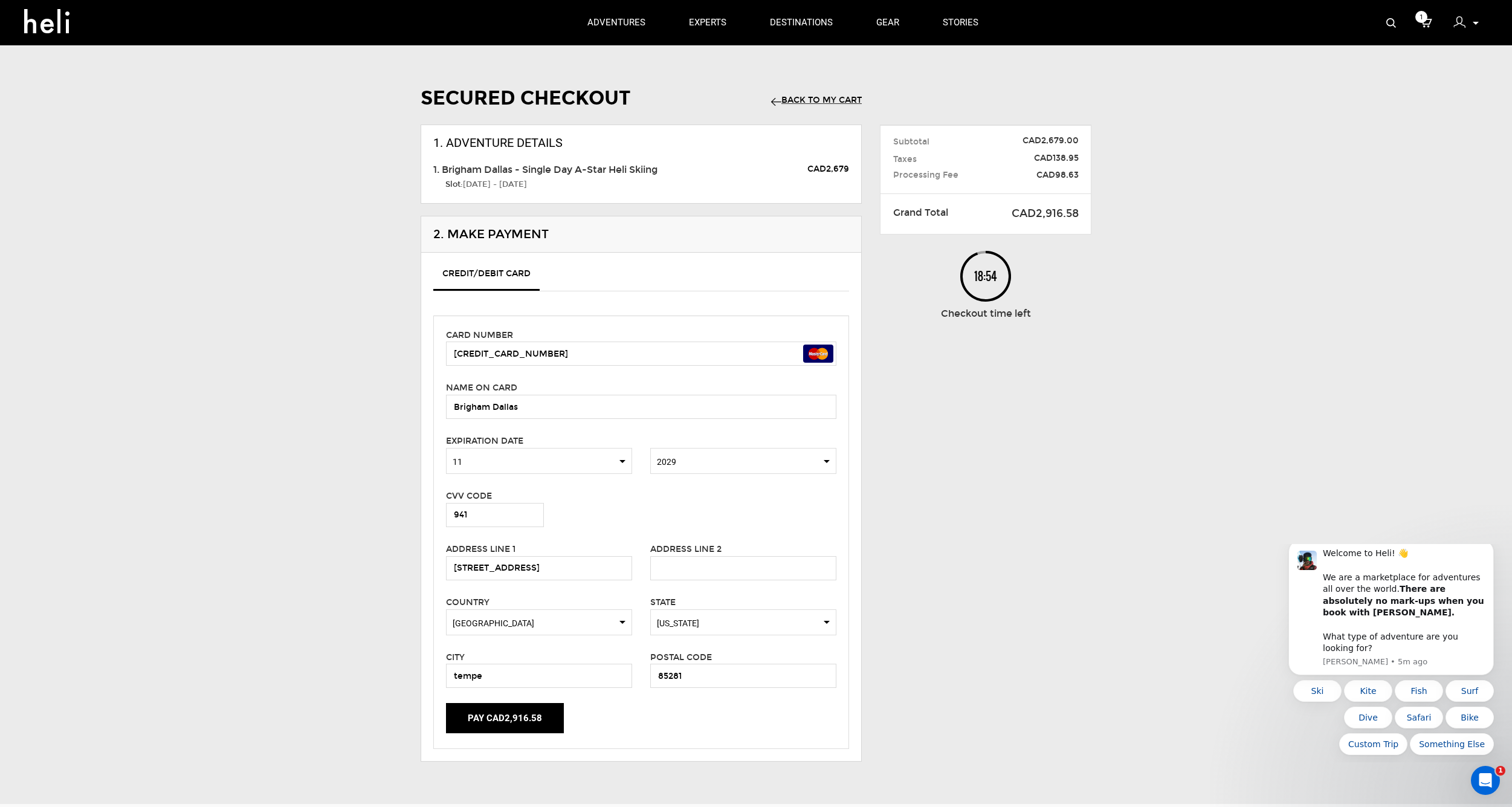
click at [717, 515] on div "CVV Code 941" at bounding box center [641, 507] width 409 height 38
click at [539, 710] on button "Pay CAD2,916.58" at bounding box center [505, 718] width 118 height 30
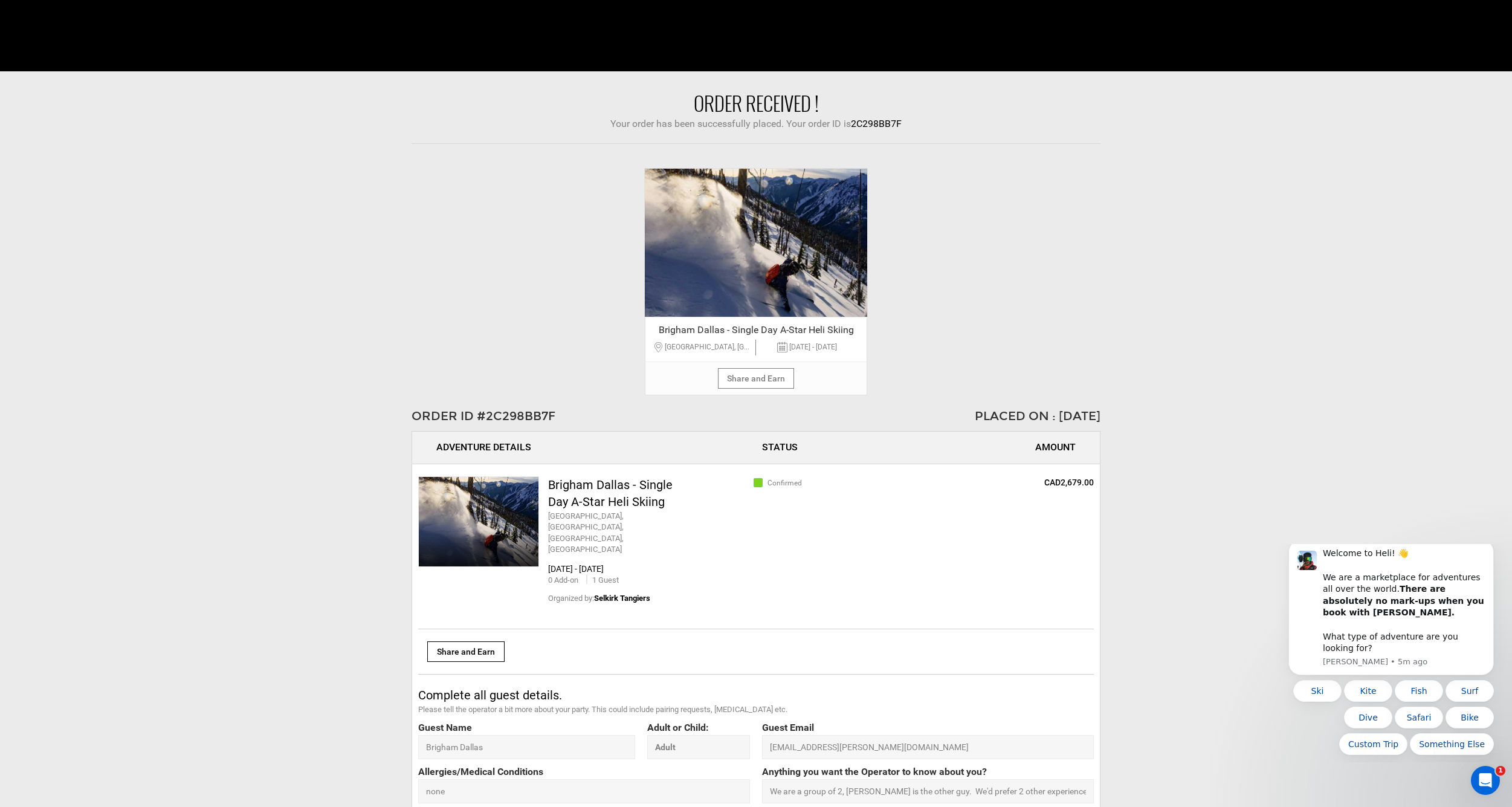
scroll to position [289, 0]
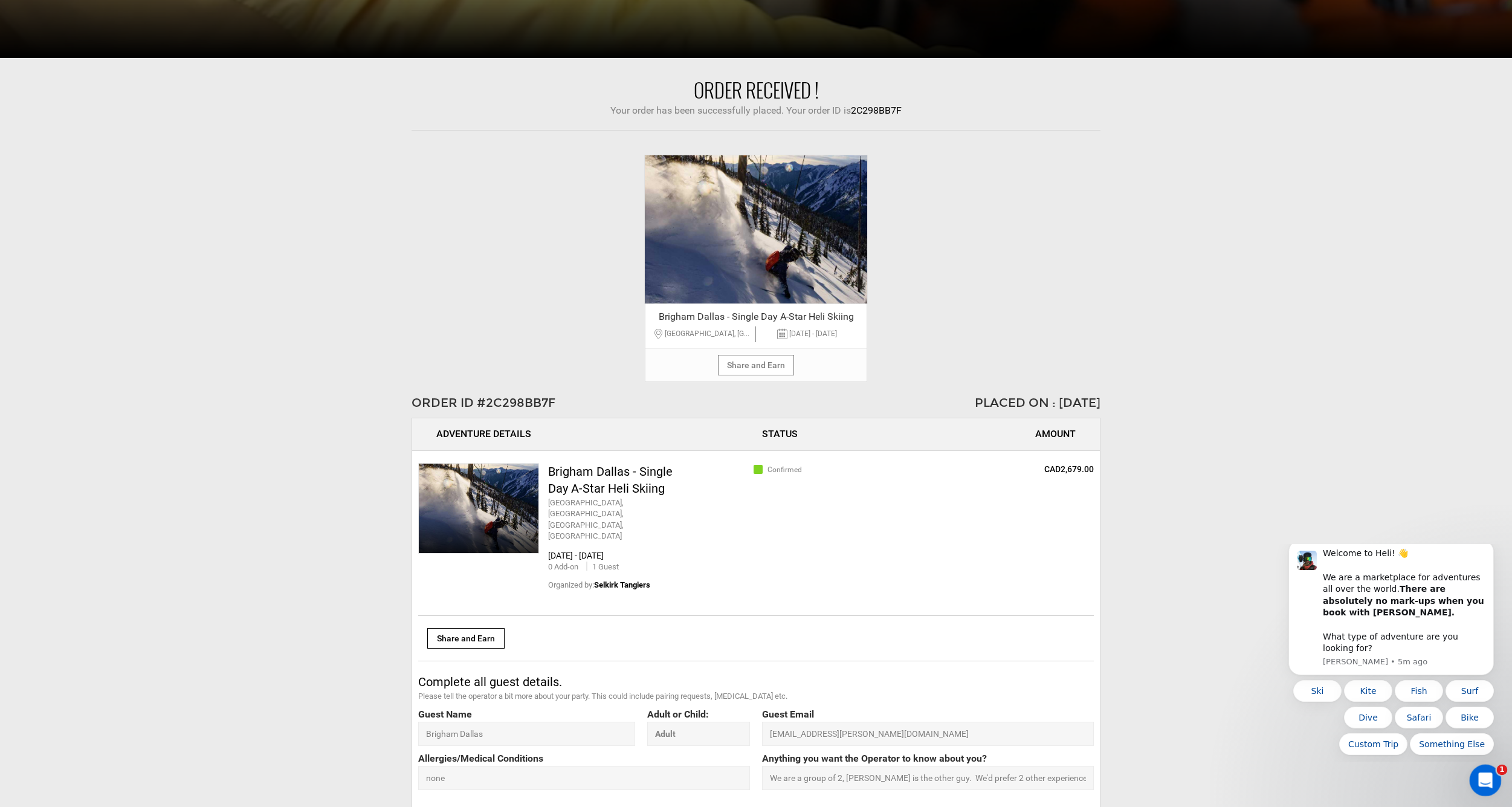
click at [1476, 776] on div "Open Intercom Messenger" at bounding box center [1483, 778] width 40 height 40
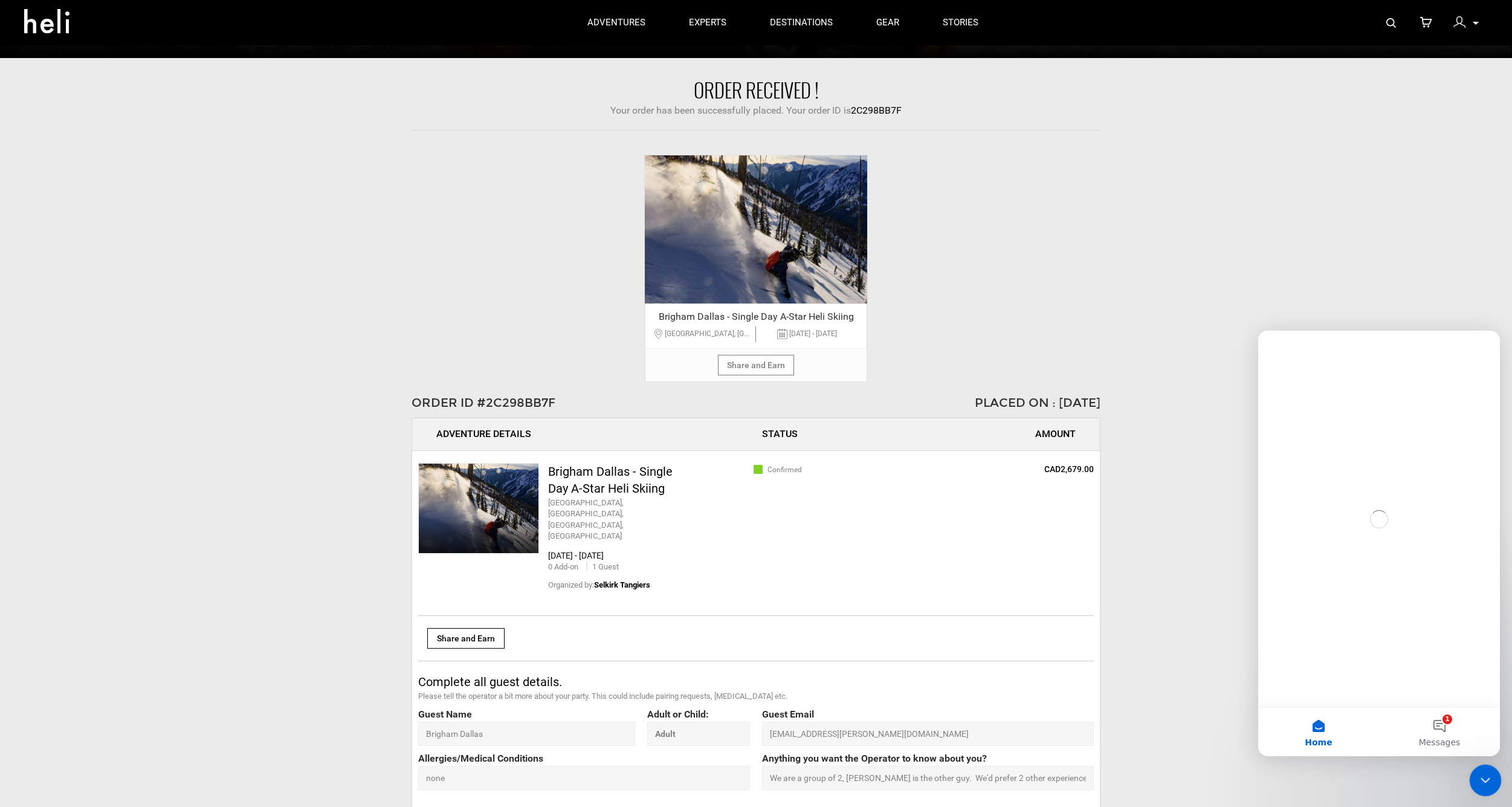
scroll to position [0, 0]
click at [1476, 776] on div "Close Intercom Messenger" at bounding box center [1483, 778] width 29 height 29
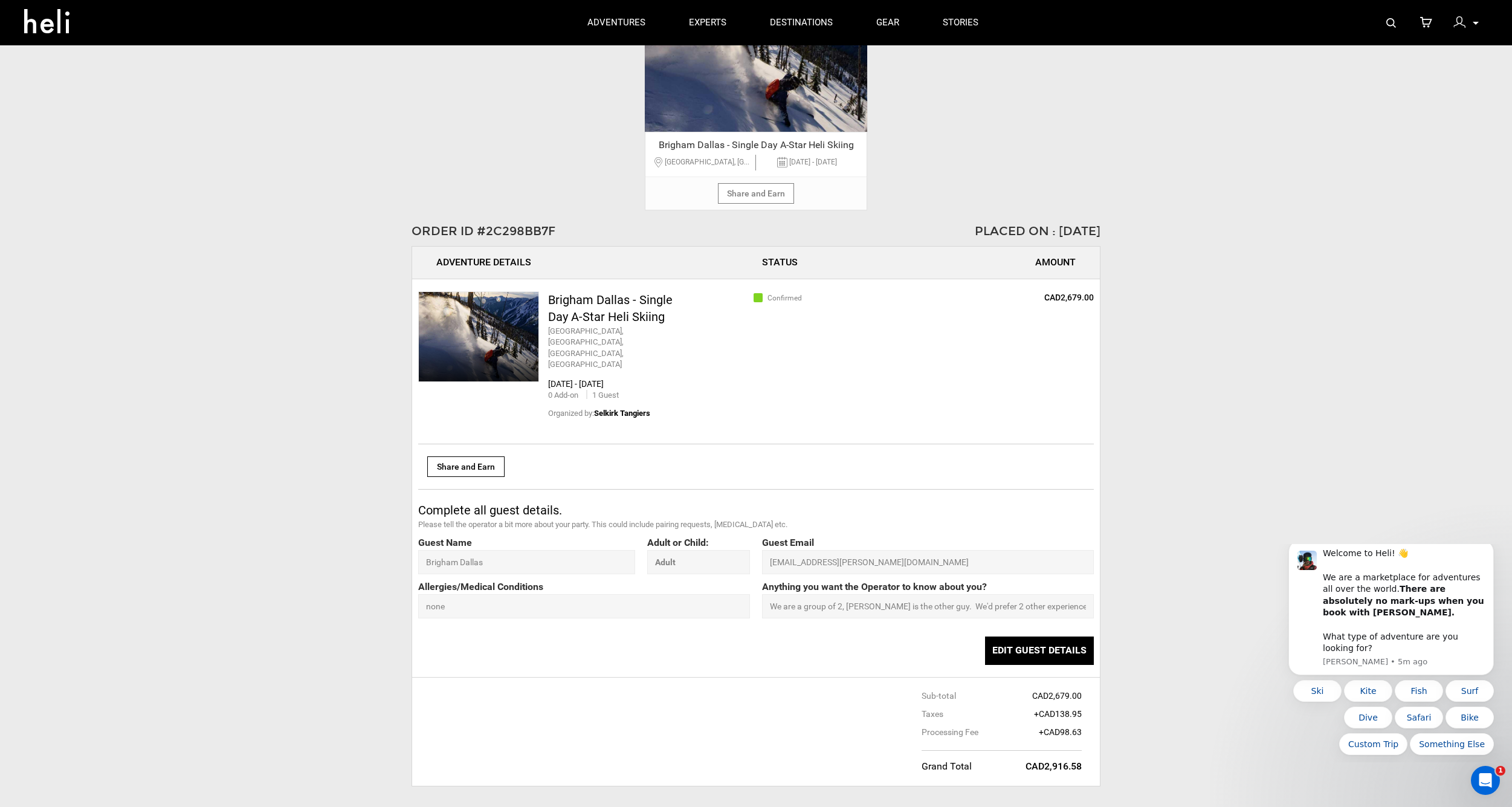
scroll to position [460, 0]
click at [1495, 792] on div "1" at bounding box center [1486, 780] width 32 height 32
click at [1495, 792] on div "Open Intercom Messenger" at bounding box center [1483, 778] width 29 height 29
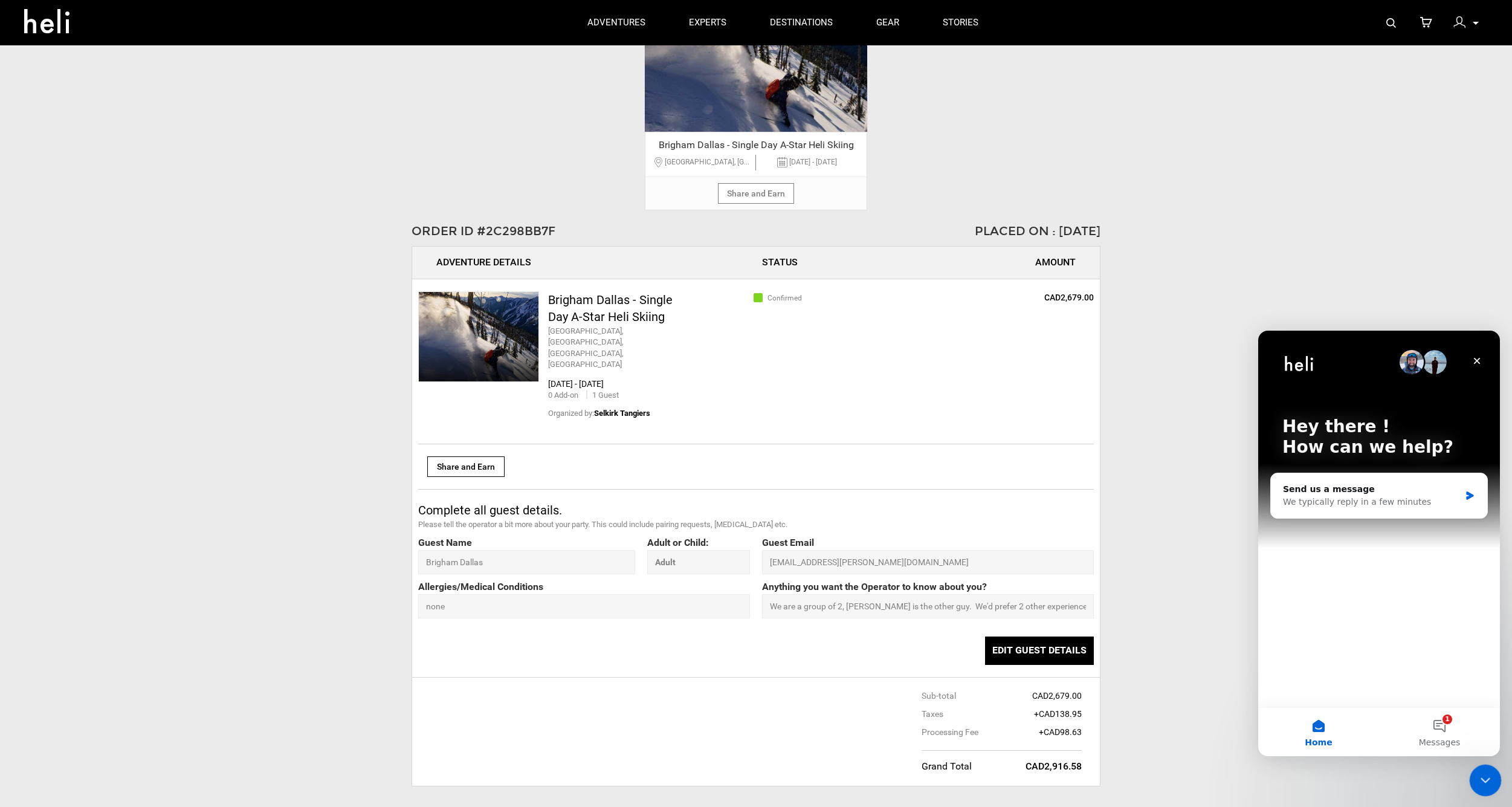
scroll to position [0, 0]
click at [1492, 789] on div "Close Intercom Messenger" at bounding box center [1483, 778] width 29 height 29
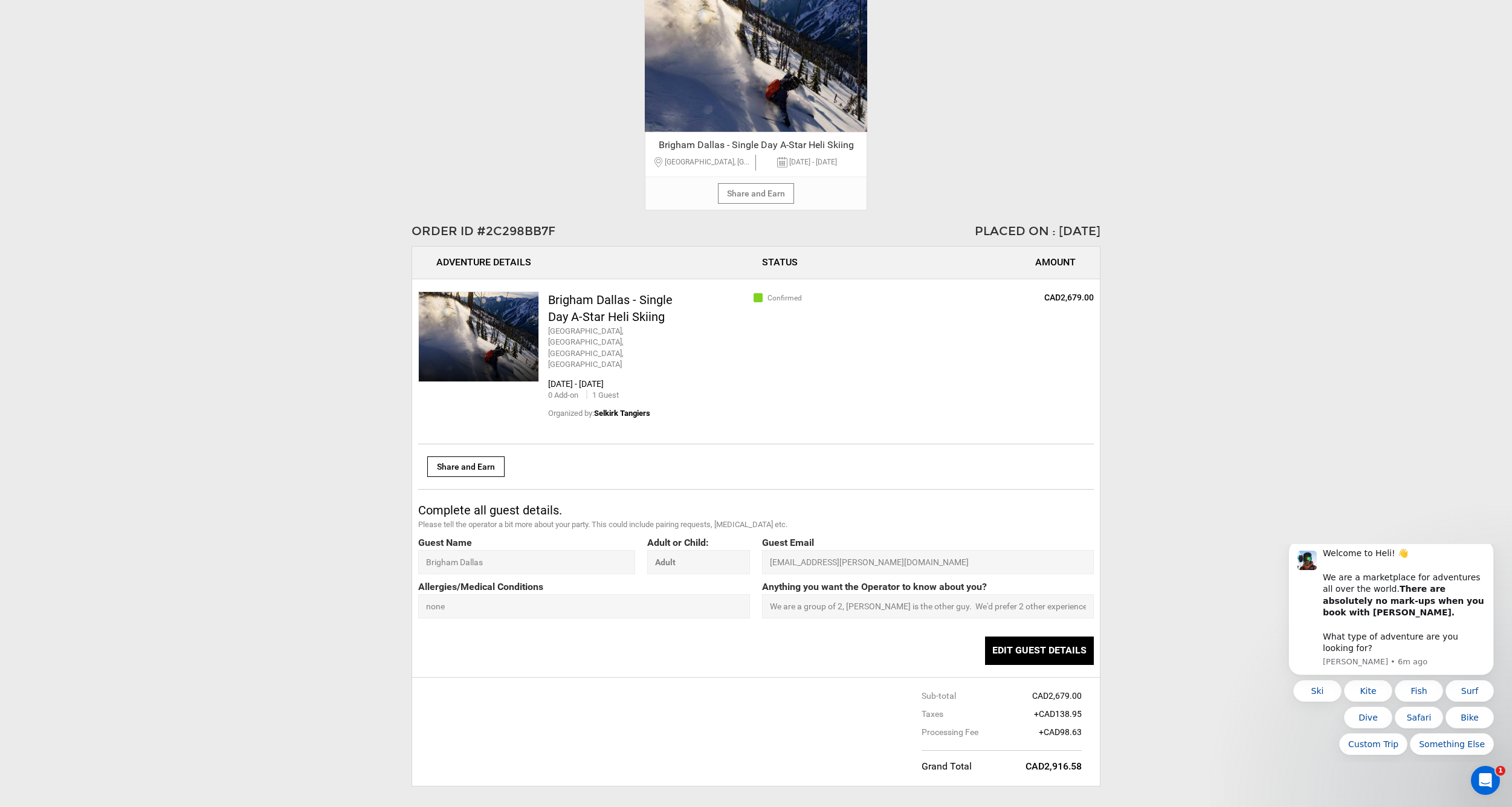
click at [1445, 223] on div "Order Received ! Your order has been successfully placed. Your order ID is 2C29…" at bounding box center [756, 411] width 1512 height 1015
